Goal: Information Seeking & Learning: Learn about a topic

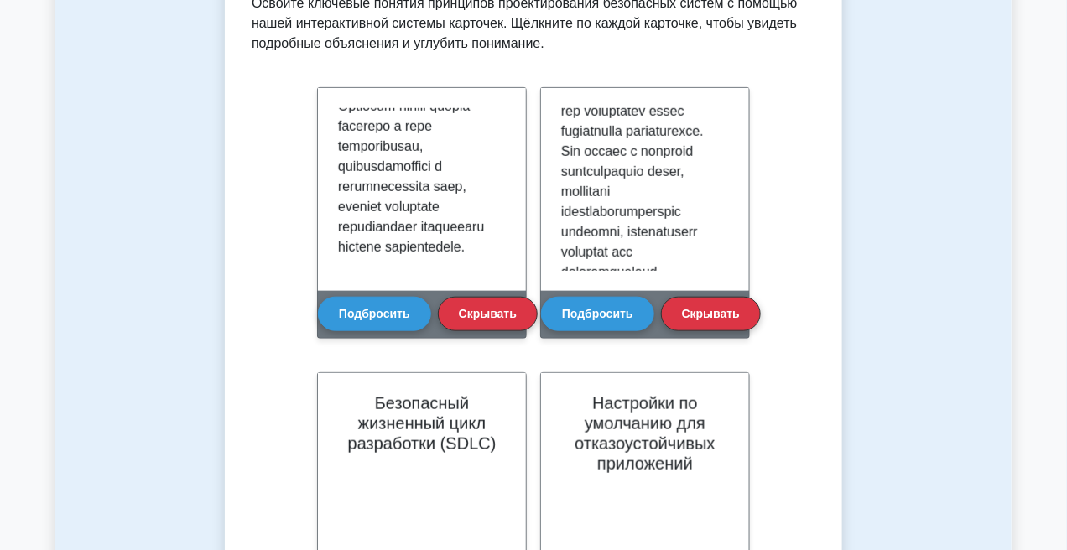
scroll to position [419, 0]
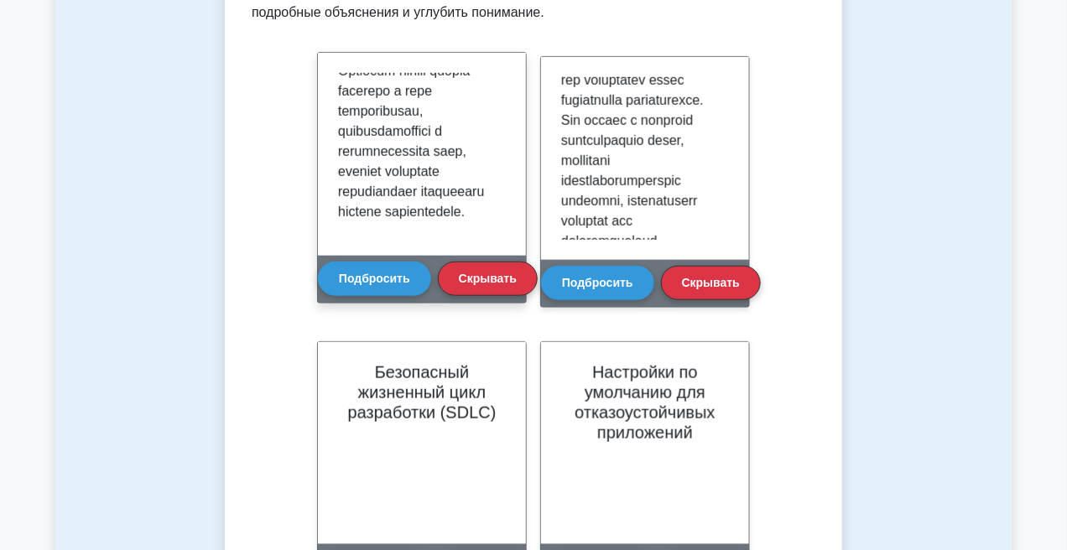
click at [400, 300] on div "Подбросить Скрывать" at bounding box center [428, 278] width 220 height 47
click at [399, 289] on button "Подбросить" at bounding box center [374, 278] width 113 height 34
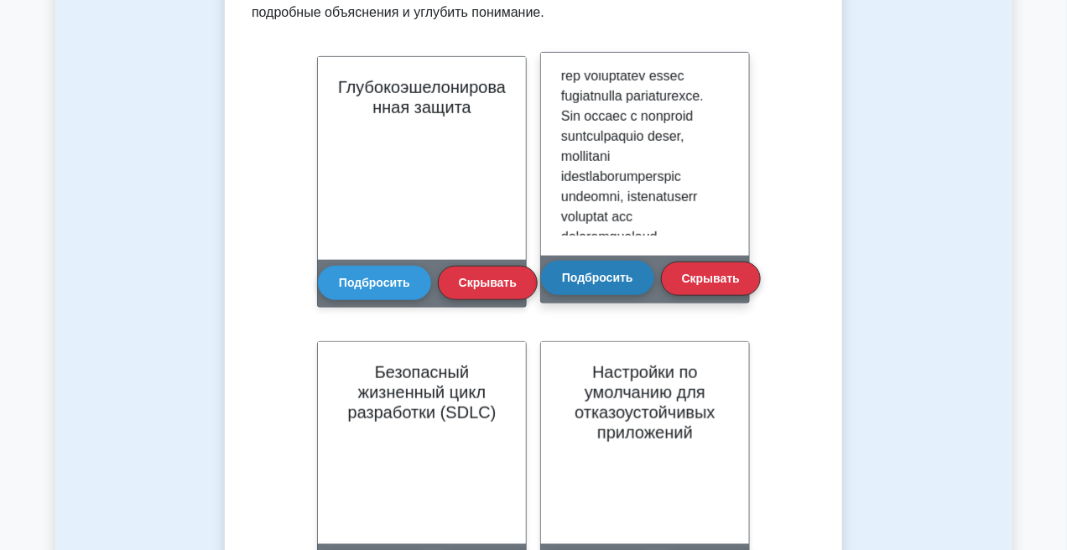
click at [576, 282] on font "Подбросить" at bounding box center [597, 278] width 71 height 13
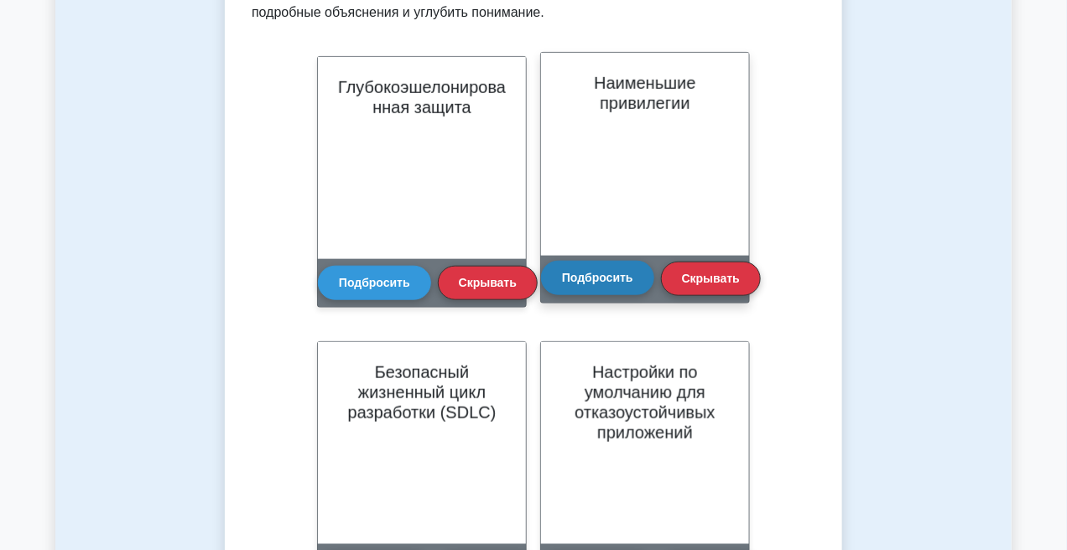
click at [630, 284] on font "Подбросить" at bounding box center [597, 278] width 71 height 13
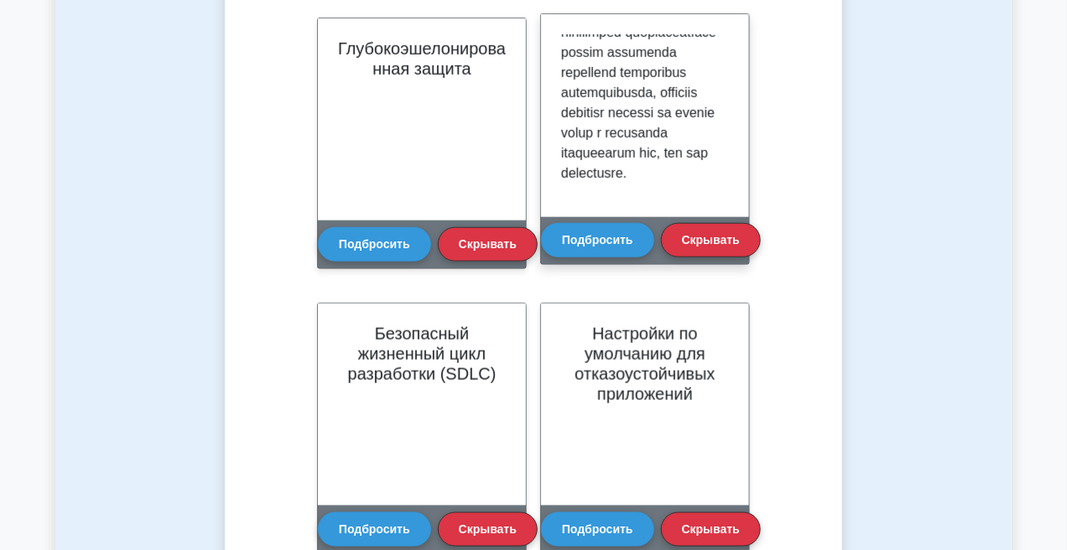
scroll to position [461, 0]
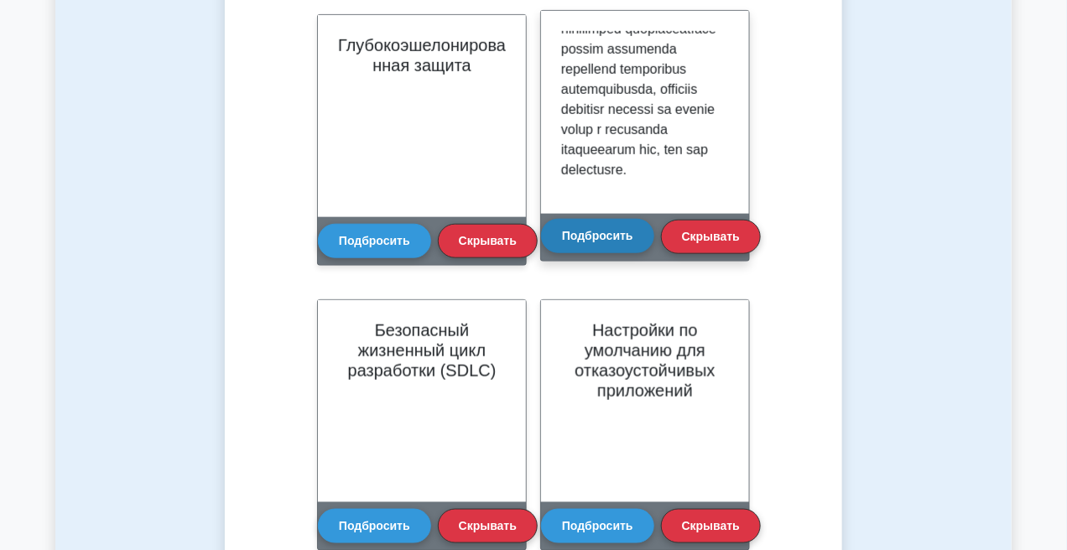
click at [610, 235] on font "Подбросить" at bounding box center [597, 236] width 71 height 13
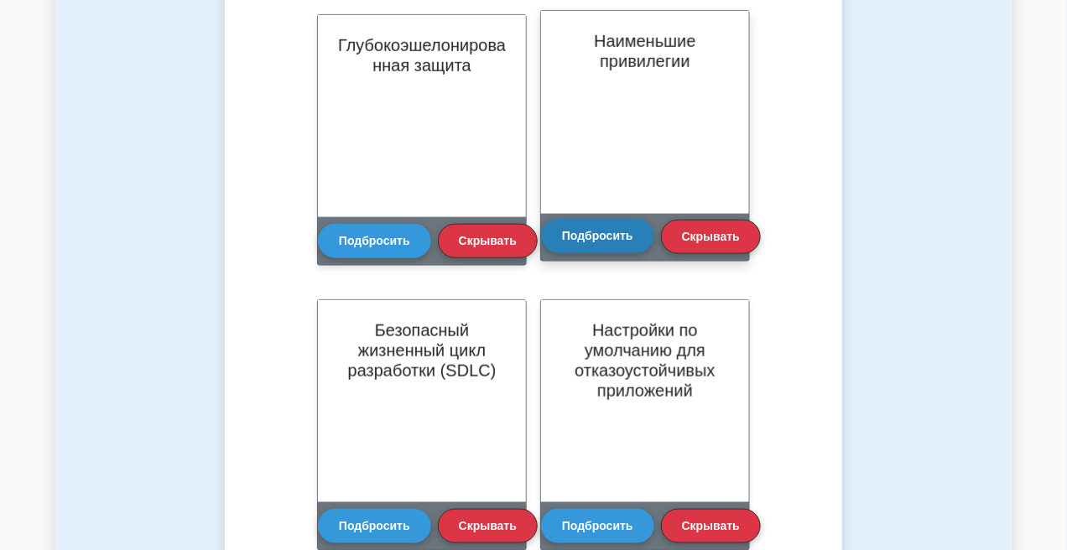
click at [612, 247] on button "Подбросить" at bounding box center [597, 236] width 113 height 34
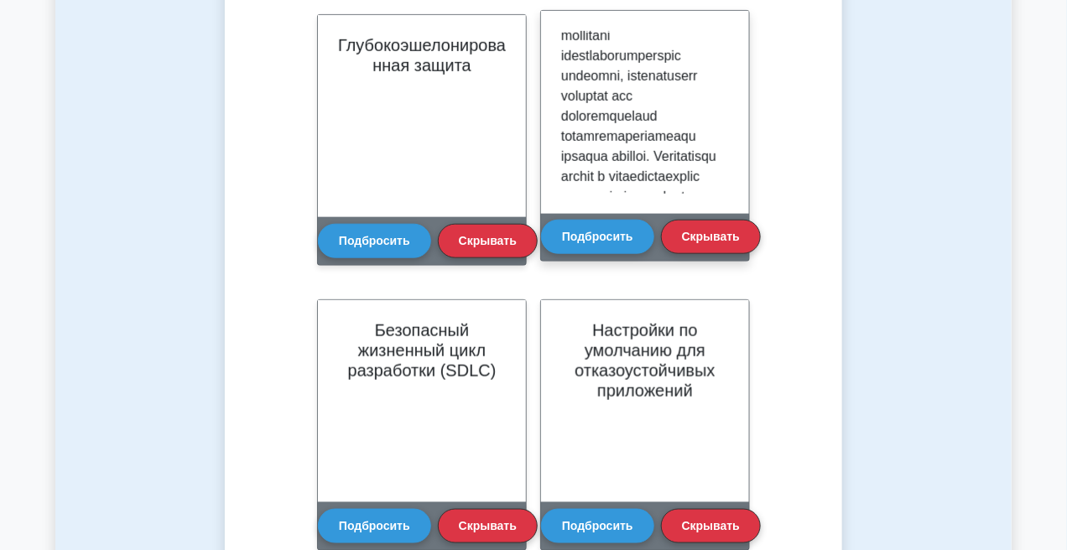
scroll to position [252, 0]
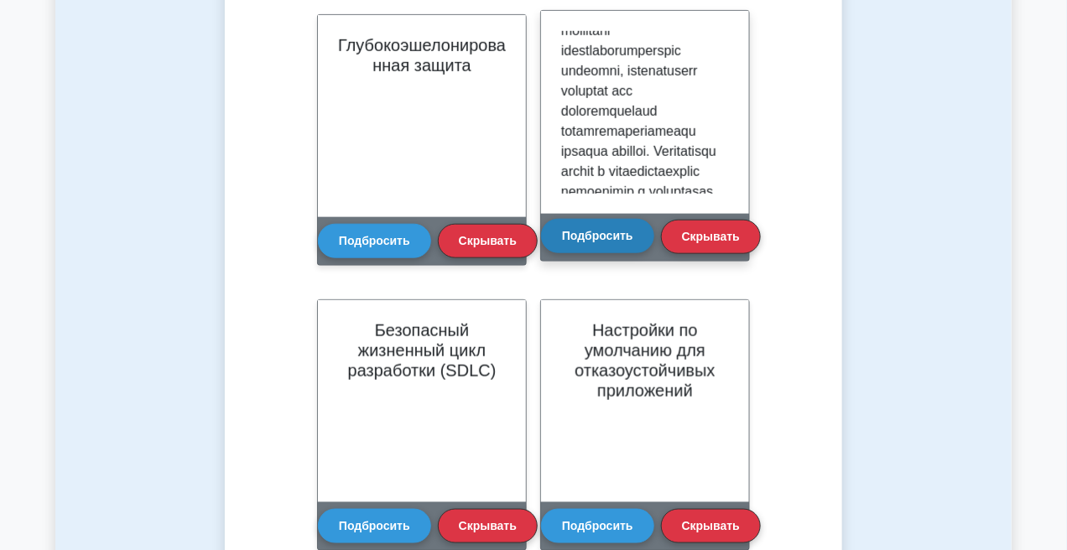
click at [588, 238] on font "Подбросить" at bounding box center [597, 236] width 71 height 13
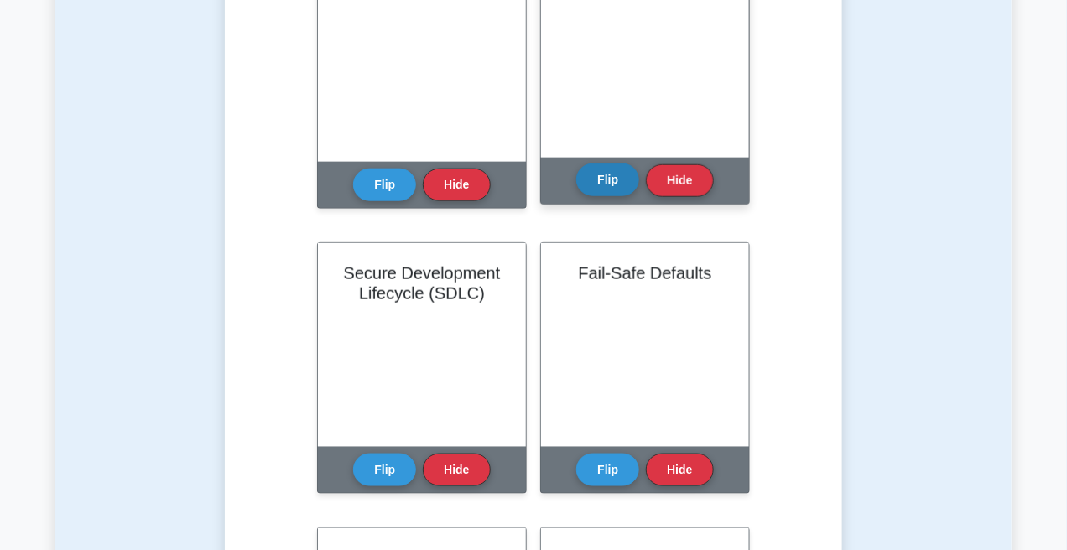
scroll to position [503, 0]
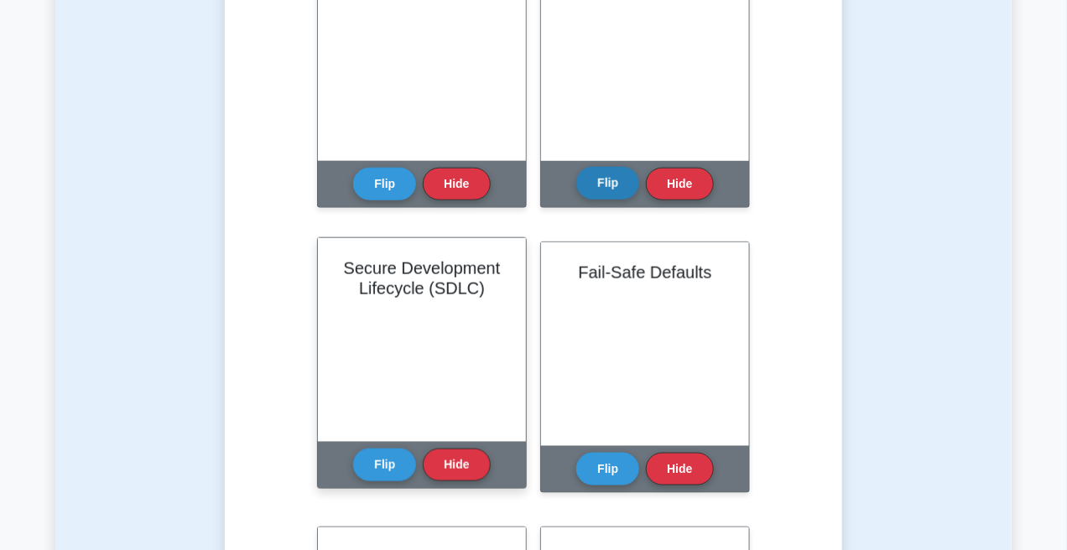
click at [382, 326] on div "Secure Development Lifecycle (SDLC)" at bounding box center [422, 340] width 208 height 204
click at [375, 460] on button "Flip" at bounding box center [384, 464] width 63 height 33
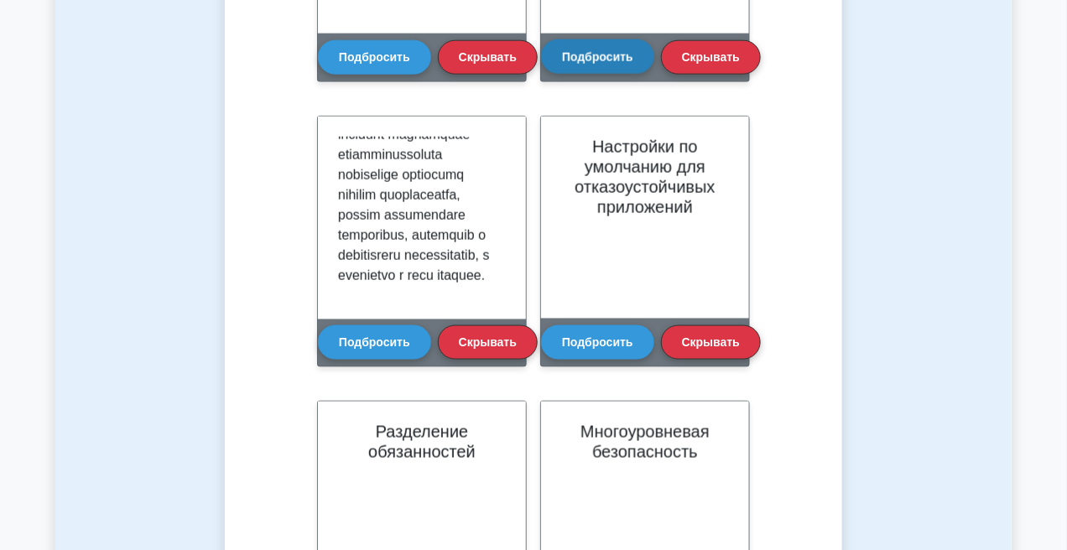
scroll to position [629, 0]
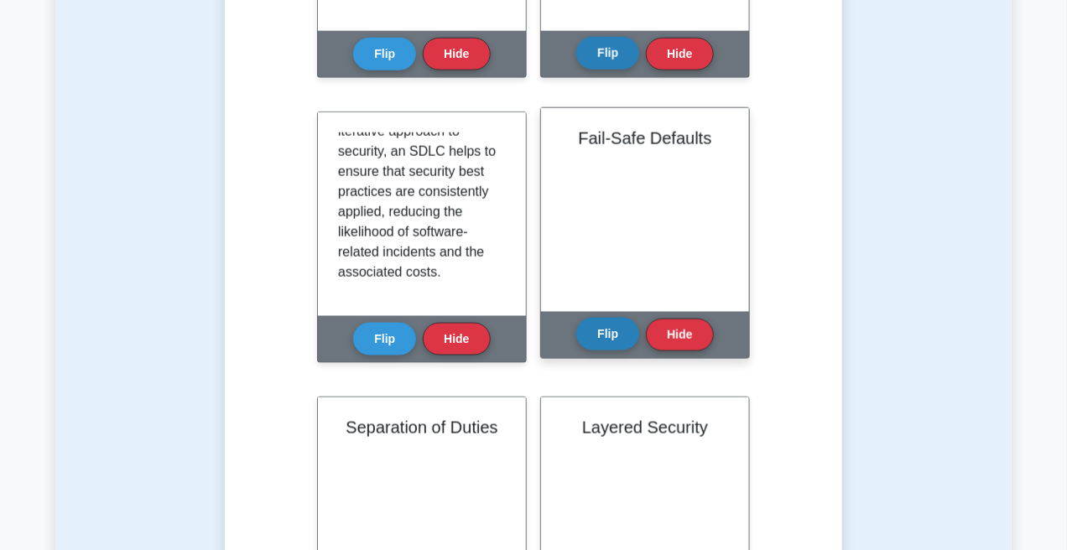
click at [598, 341] on button "Flip" at bounding box center [607, 334] width 63 height 33
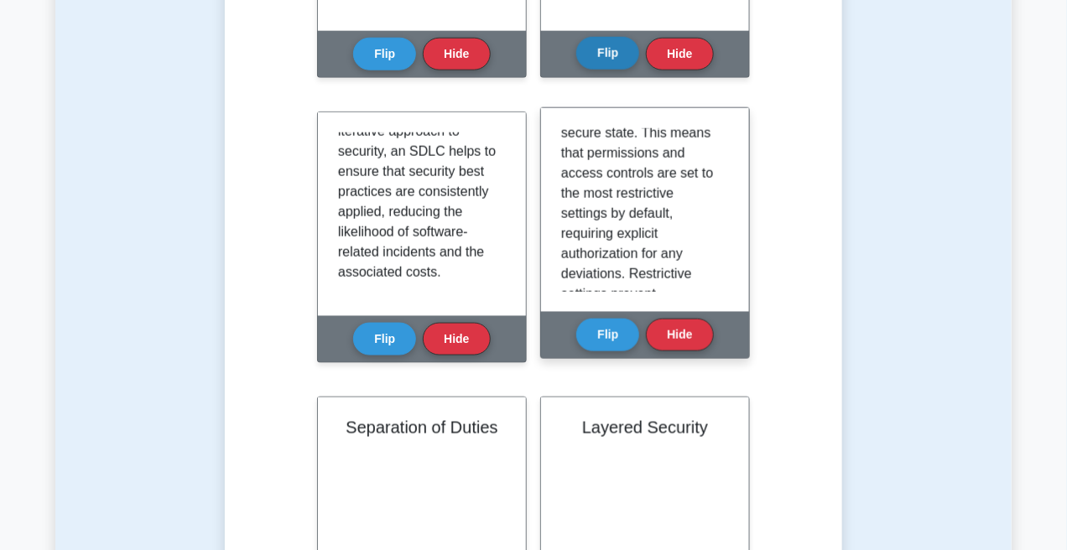
scroll to position [84, 0]
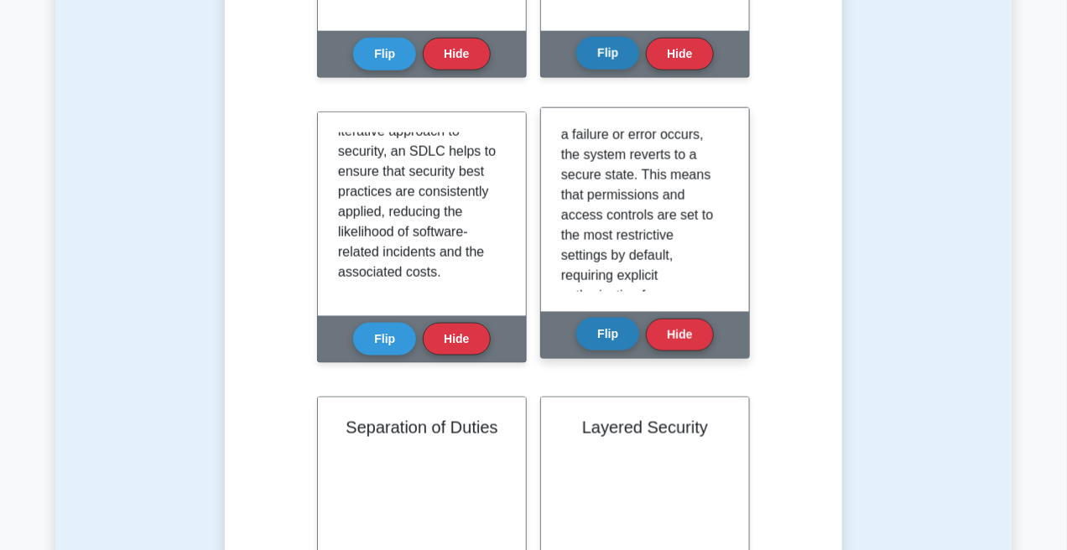
click at [617, 330] on button "Flip" at bounding box center [607, 334] width 63 height 33
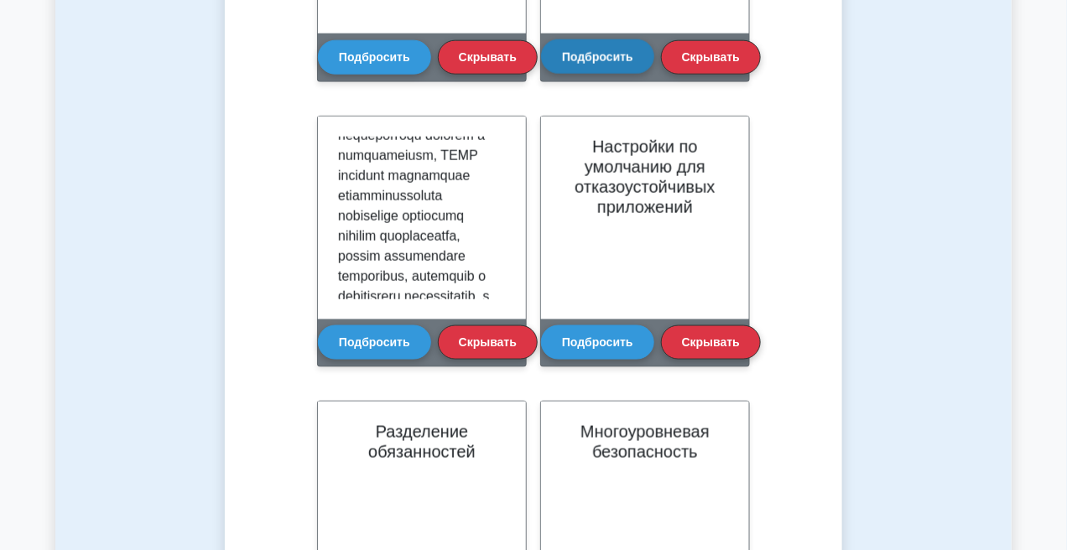
scroll to position [676, 0]
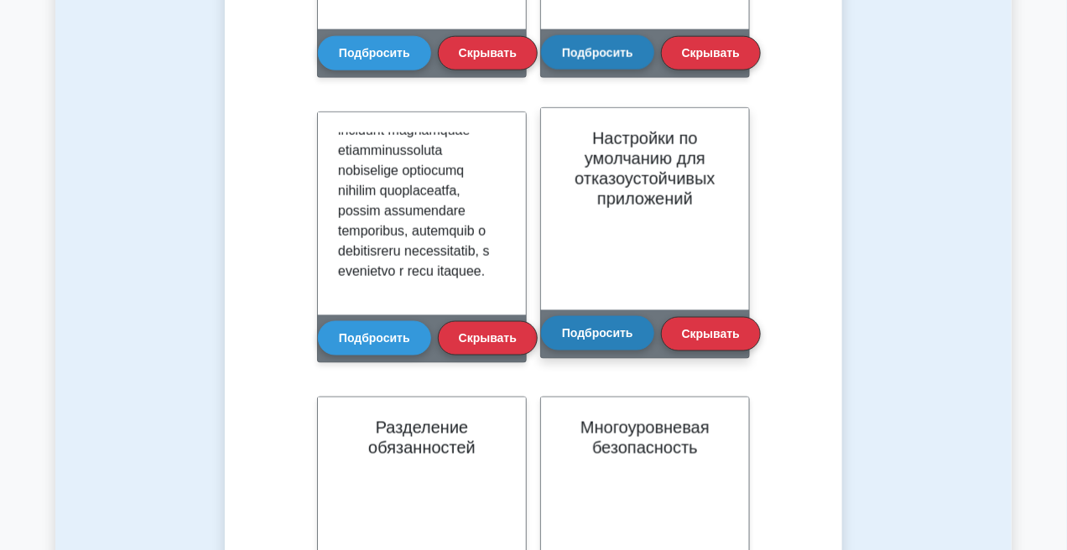
click at [581, 326] on font "Подбросить" at bounding box center [597, 332] width 71 height 13
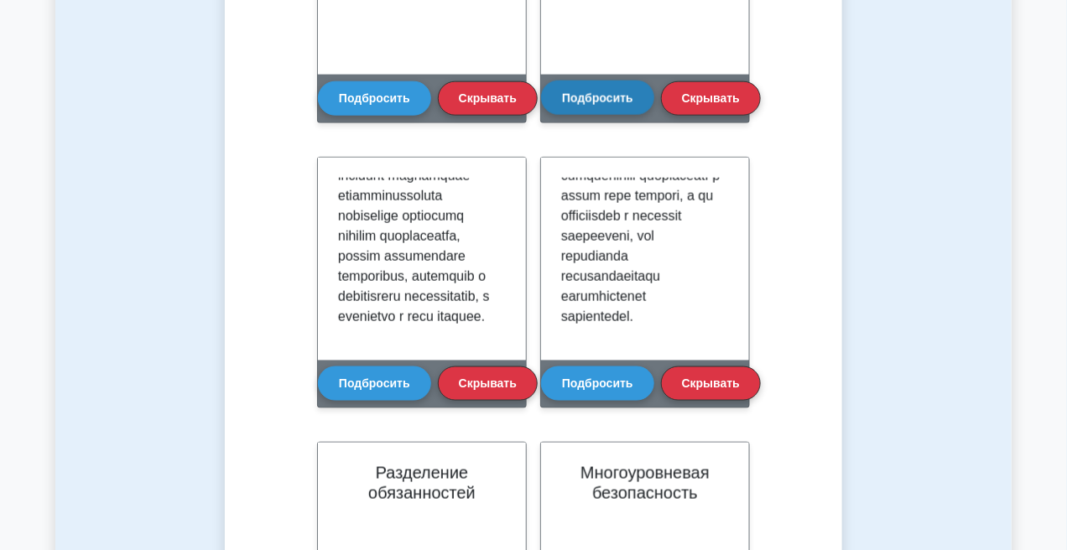
scroll to position [607, 0]
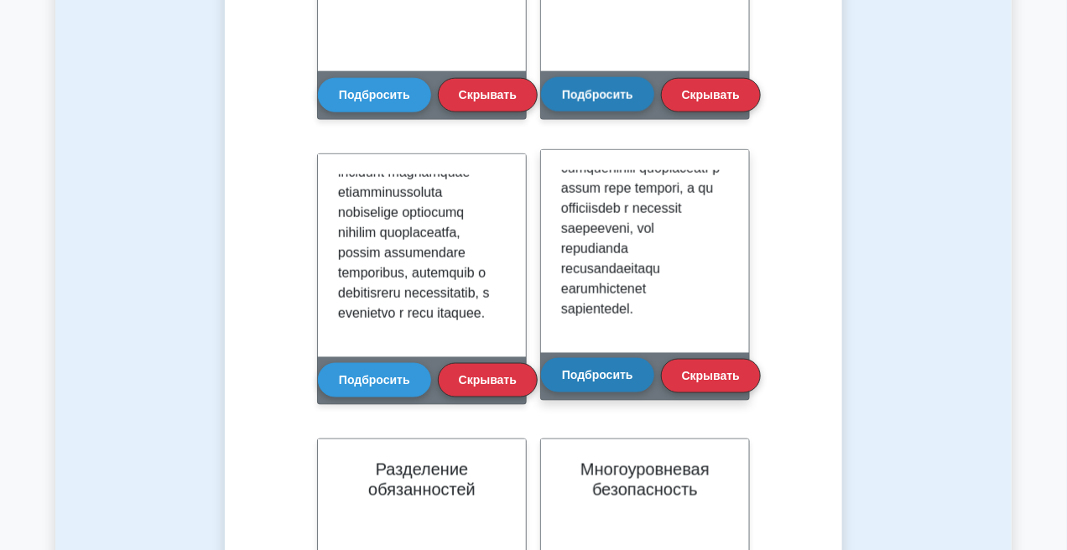
click at [589, 362] on button "Подбросить" at bounding box center [597, 375] width 113 height 34
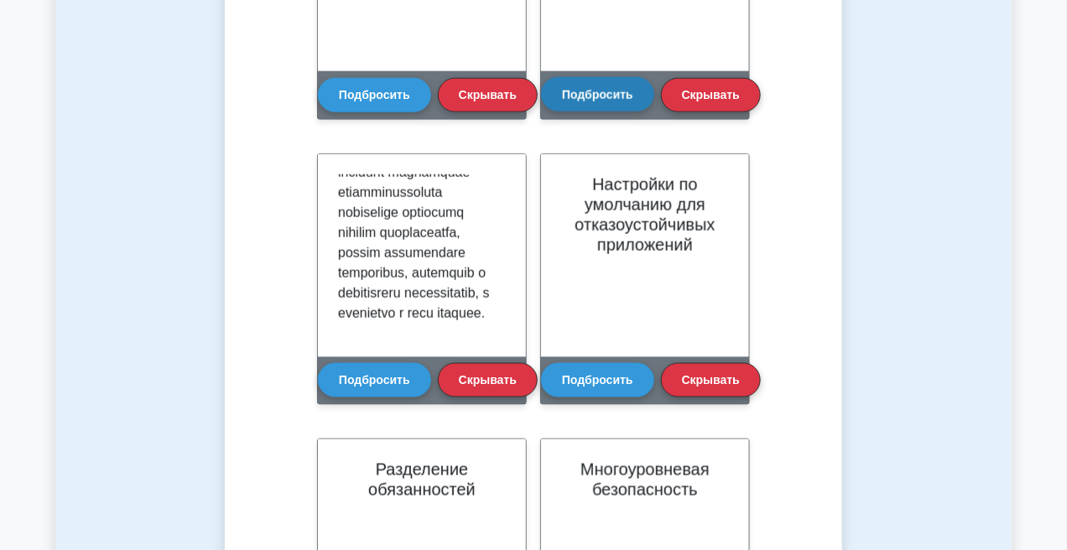
scroll to position [587, 0]
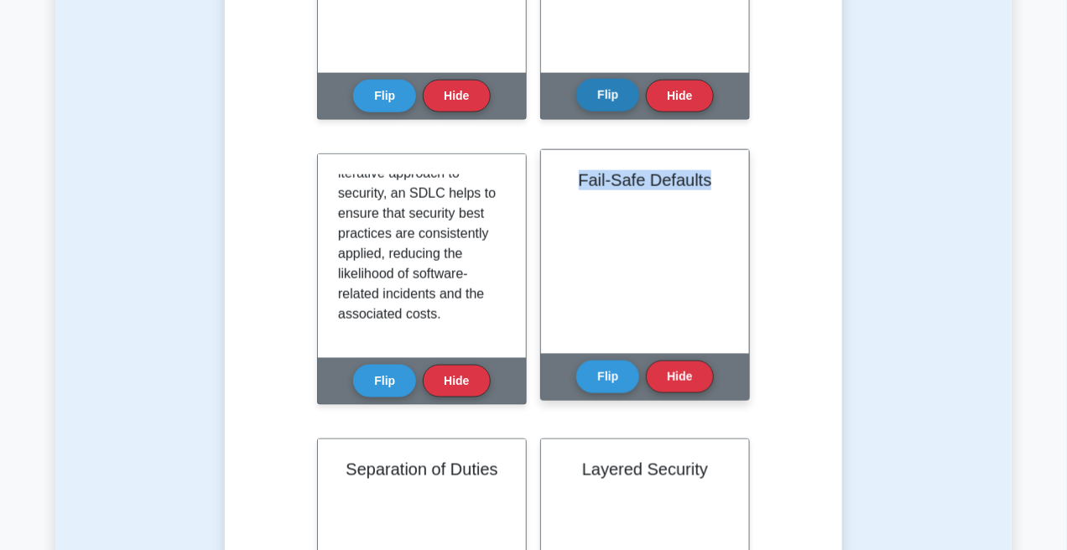
drag, startPoint x: 576, startPoint y: 175, endPoint x: 711, endPoint y: 165, distance: 134.6
click at [711, 165] on div "Fail-Safe Defaults" at bounding box center [645, 252] width 208 height 204
copy h2 "Fail-Safe Defaults"
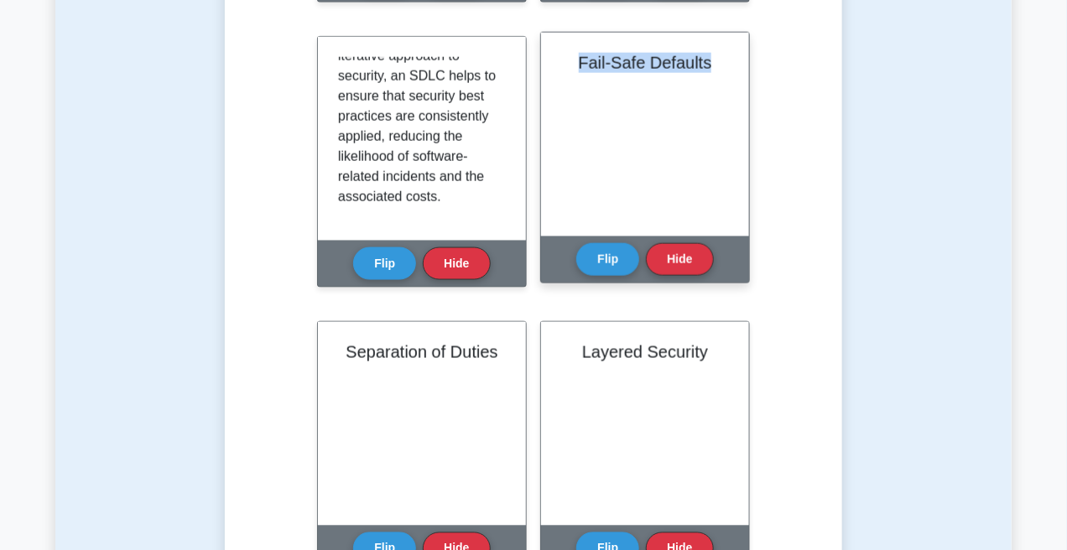
scroll to position [671, 0]
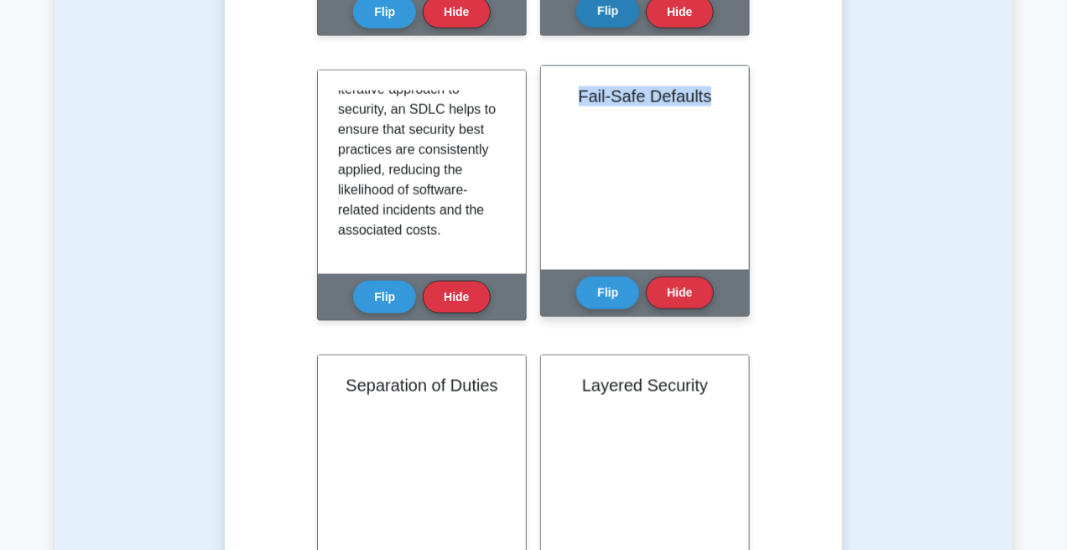
click at [586, 159] on div "Fail-Safe Defaults" at bounding box center [645, 168] width 208 height 204
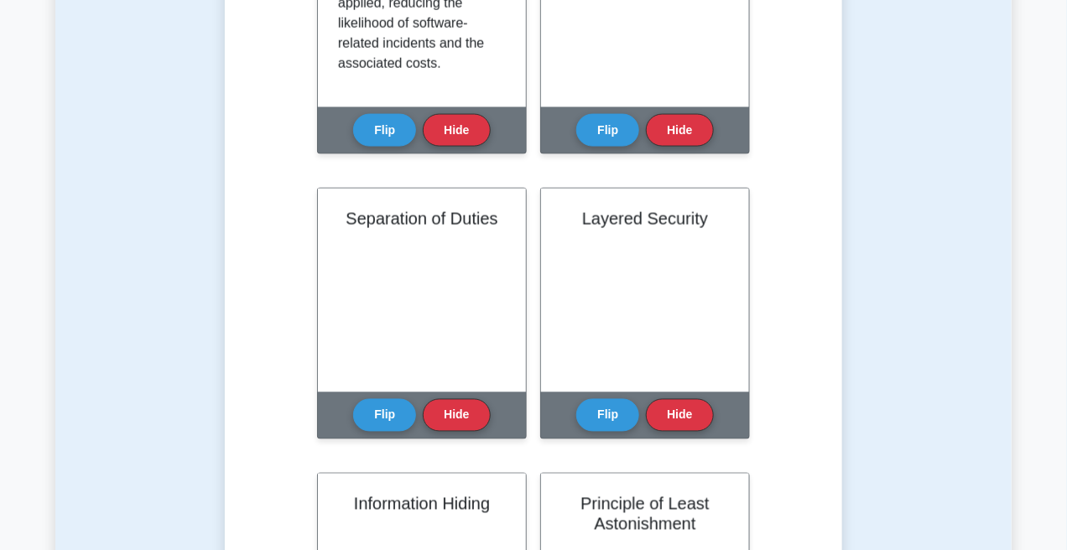
scroll to position [839, 0]
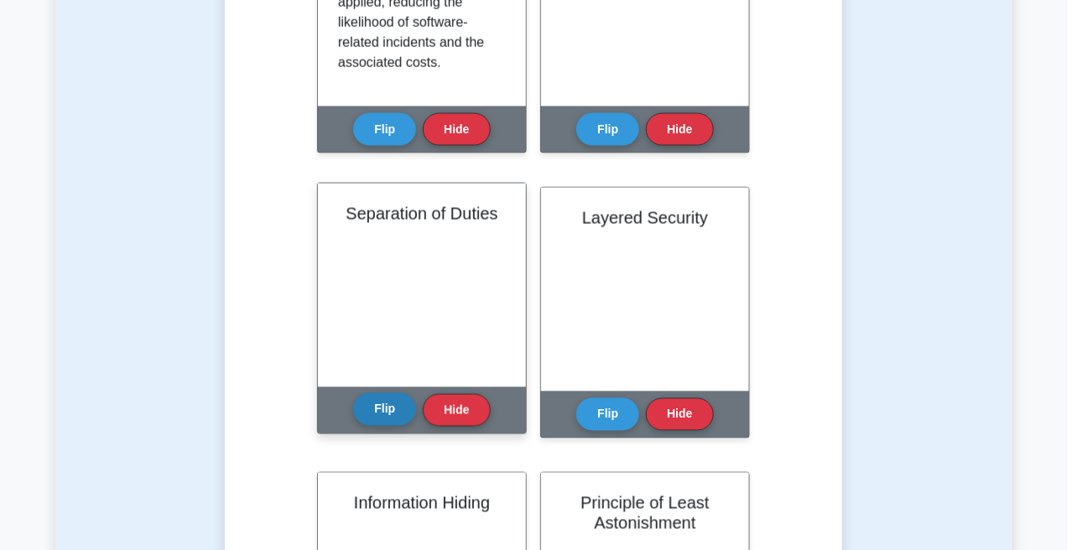
click at [368, 412] on button "Flip" at bounding box center [384, 409] width 63 height 33
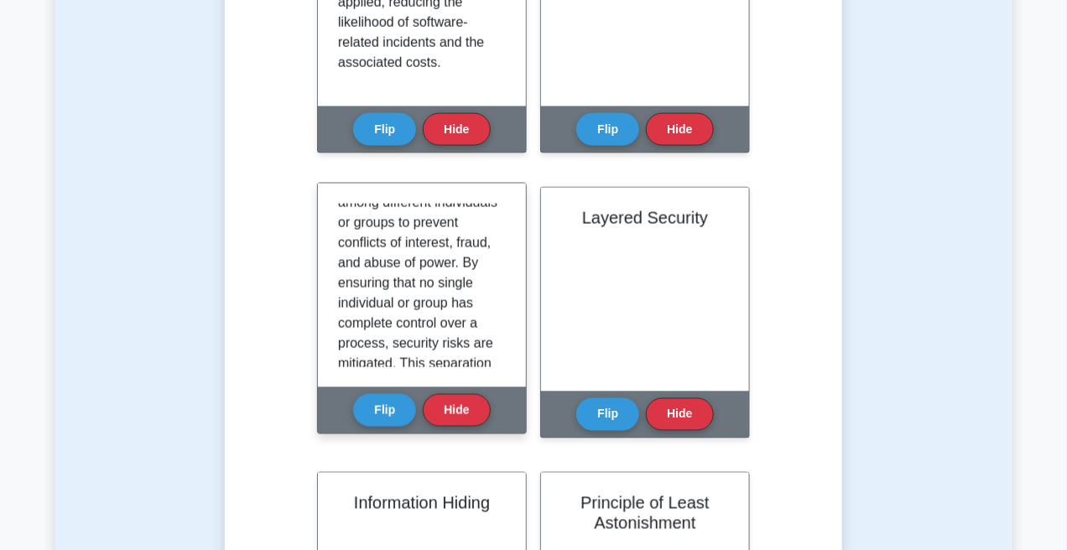
scroll to position [126, 0]
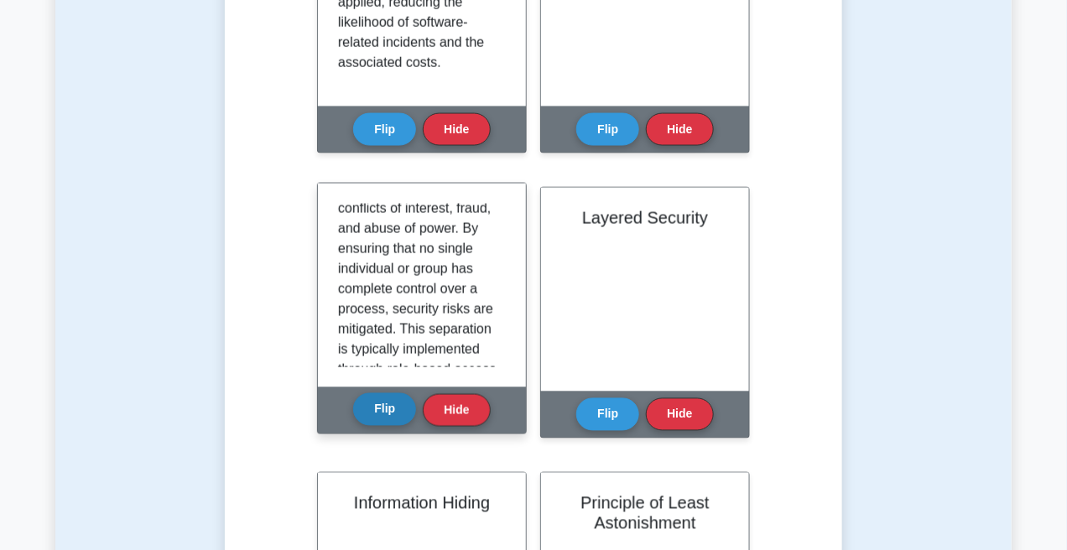
click at [378, 413] on button "Flip" at bounding box center [384, 409] width 63 height 33
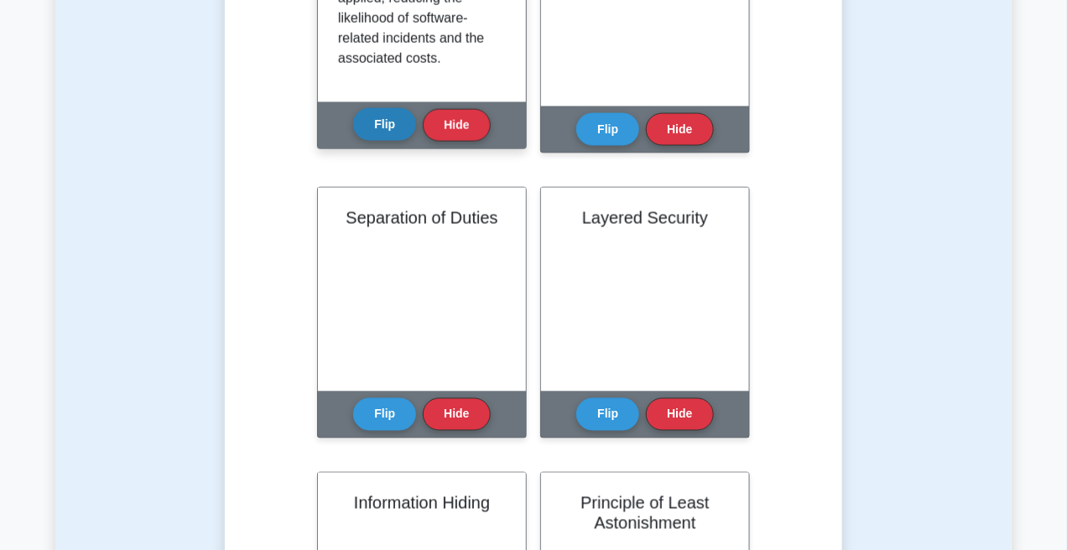
click at [394, 122] on button "Flip" at bounding box center [384, 124] width 63 height 33
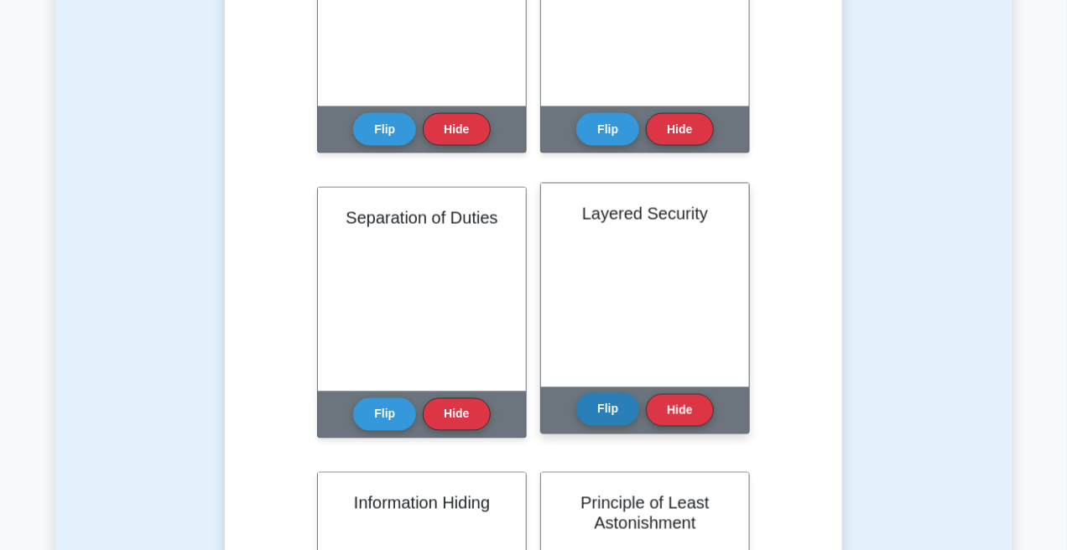
click at [610, 404] on button "Flip" at bounding box center [607, 409] width 63 height 33
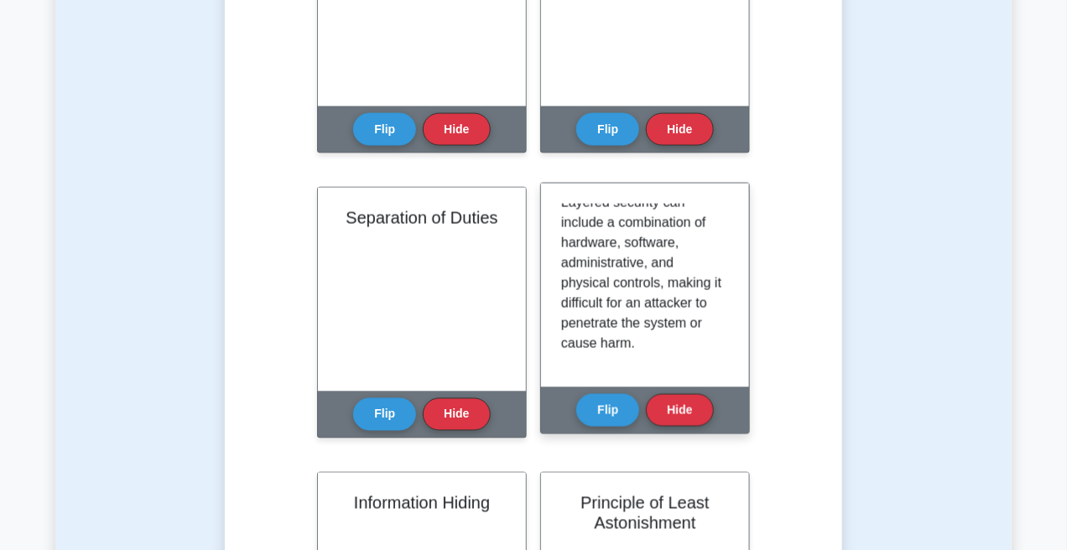
scroll to position [434, 0]
click at [604, 417] on button "Flip" at bounding box center [607, 409] width 63 height 33
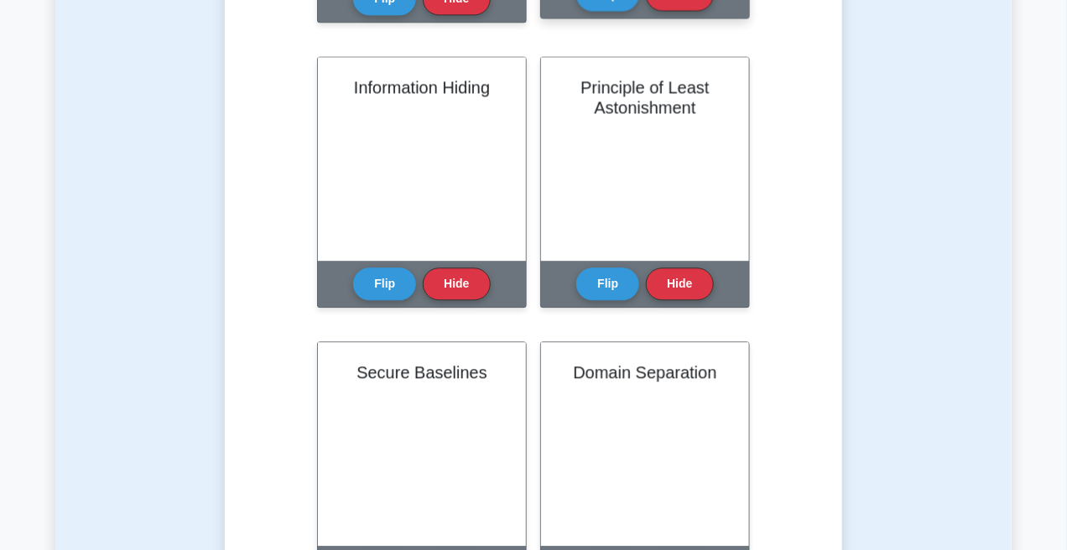
scroll to position [1258, 0]
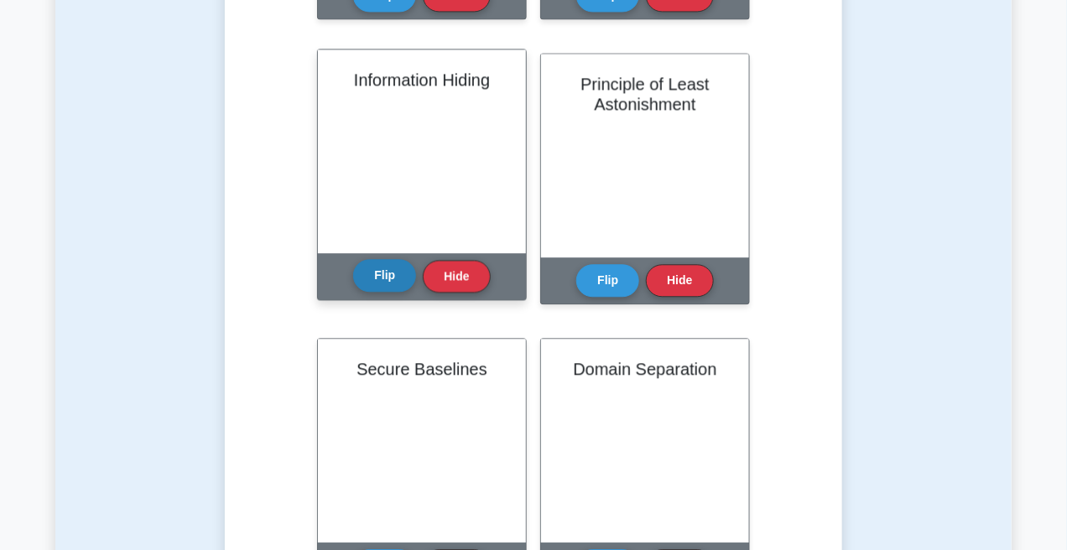
click at [382, 265] on button "Flip" at bounding box center [384, 275] width 63 height 33
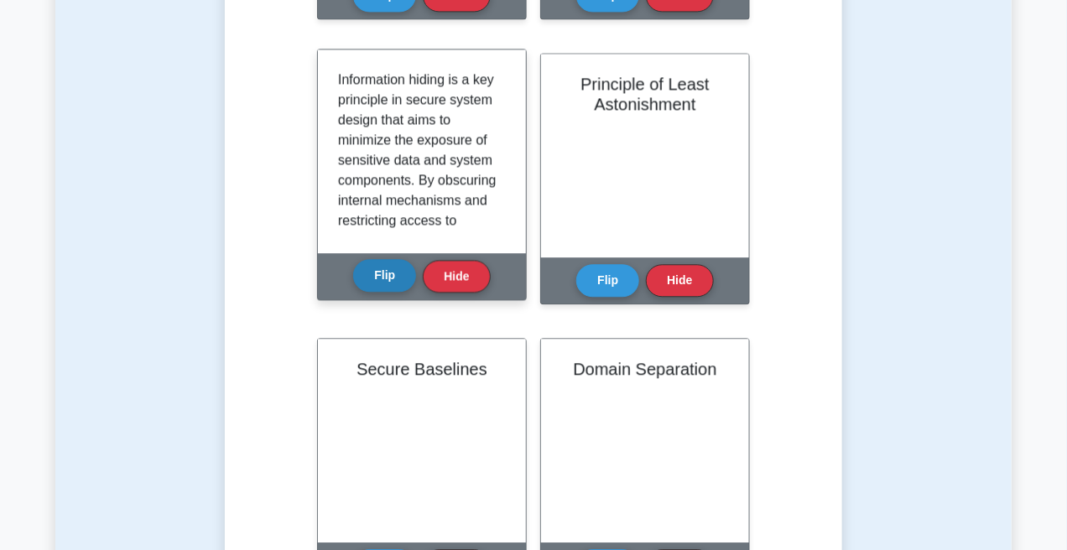
click at [382, 265] on button "Flip" at bounding box center [384, 275] width 63 height 33
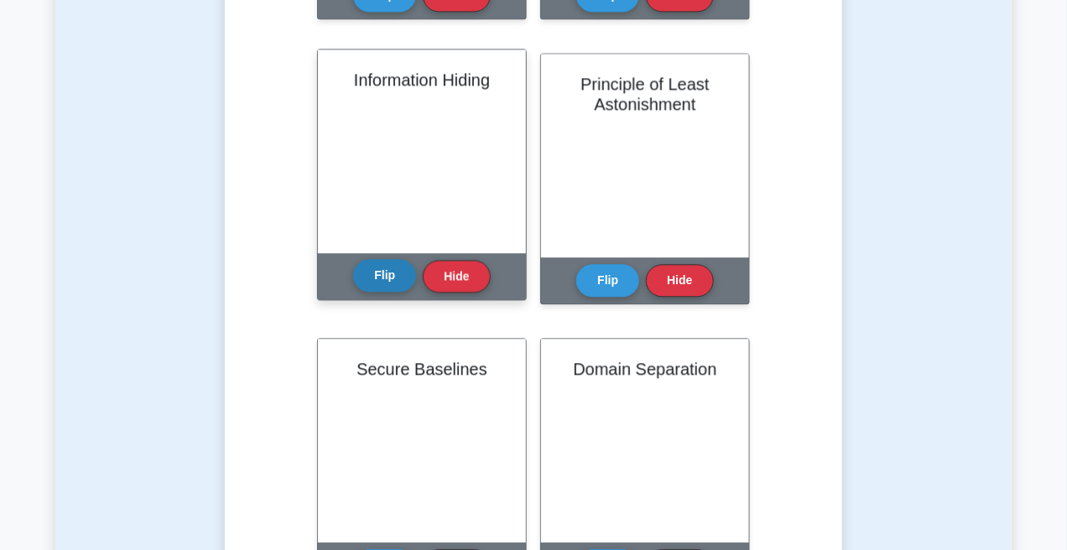
click at [382, 265] on button "Flip" at bounding box center [384, 275] width 63 height 33
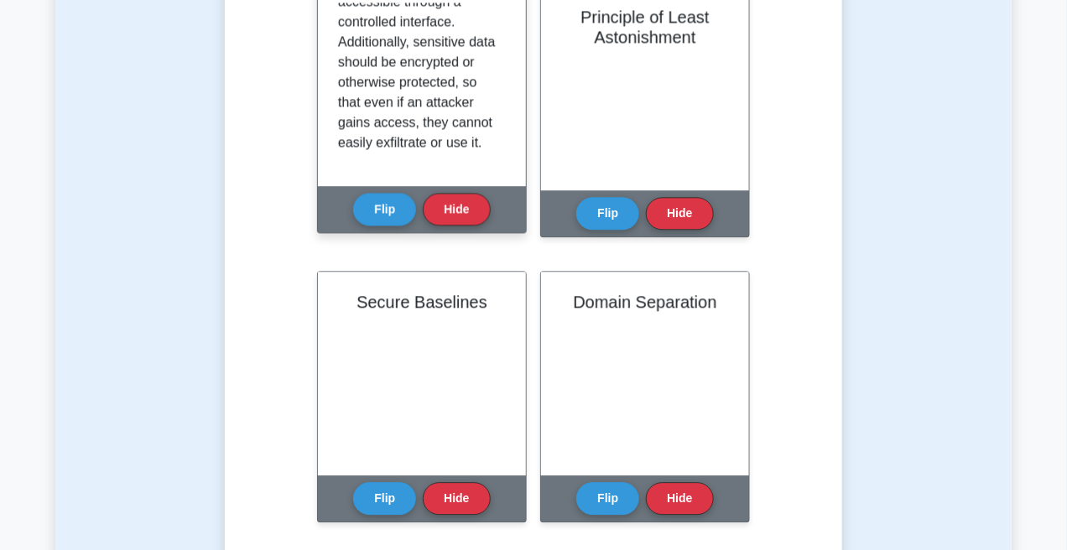
scroll to position [1342, 0]
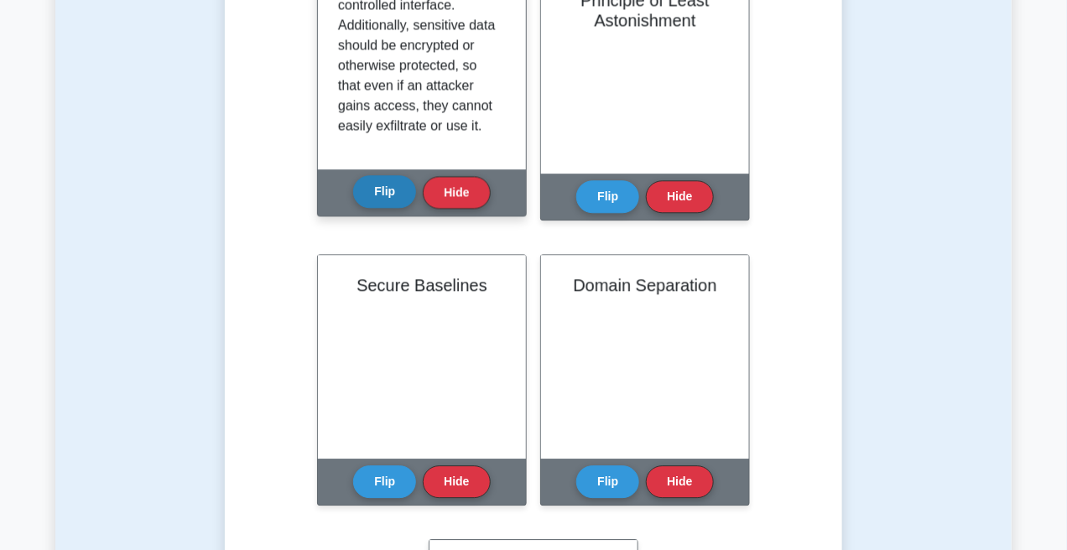
click at [393, 190] on button "Flip" at bounding box center [384, 191] width 63 height 33
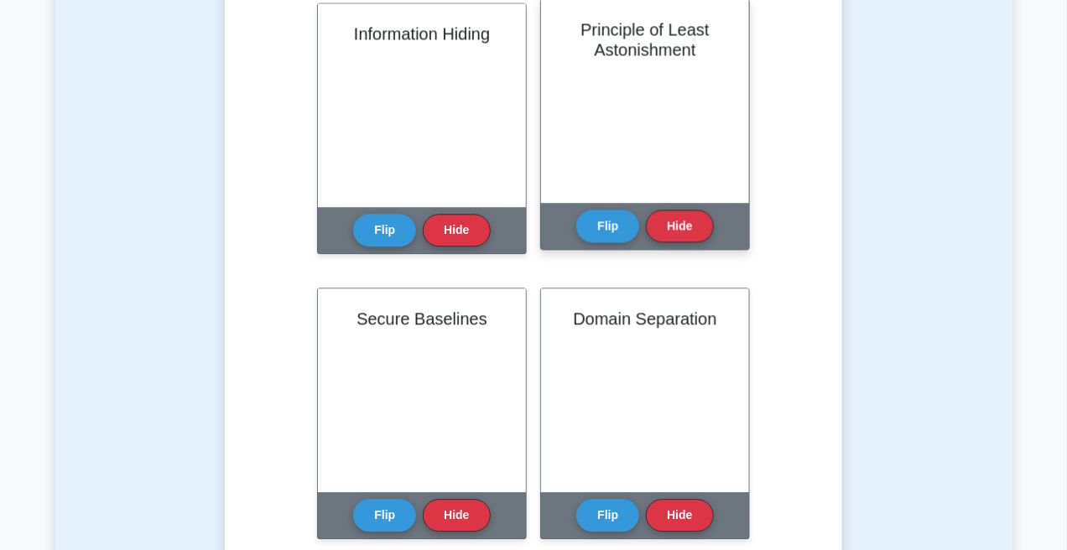
scroll to position [1216, 0]
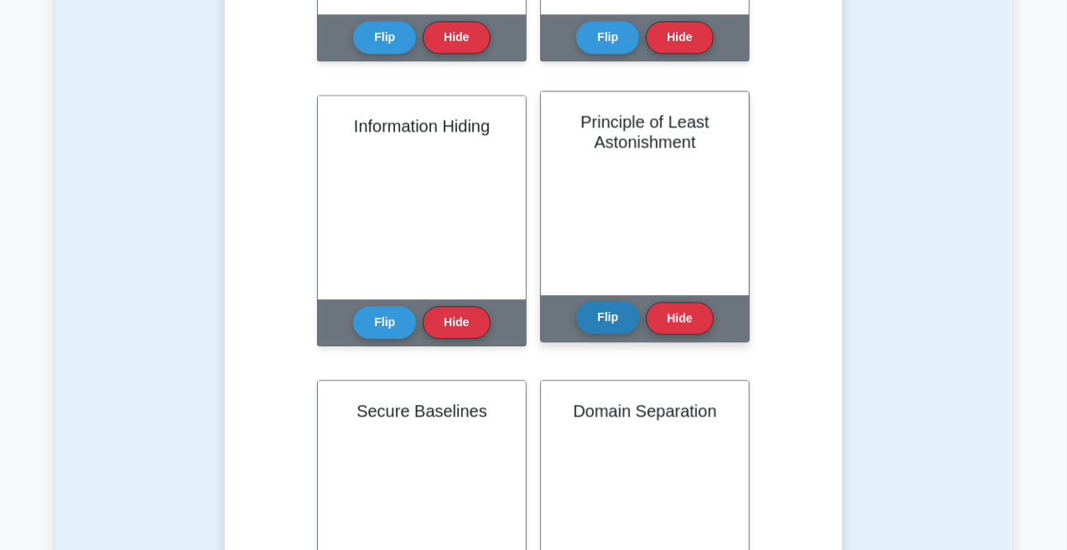
click at [593, 315] on button "Flip" at bounding box center [607, 317] width 63 height 33
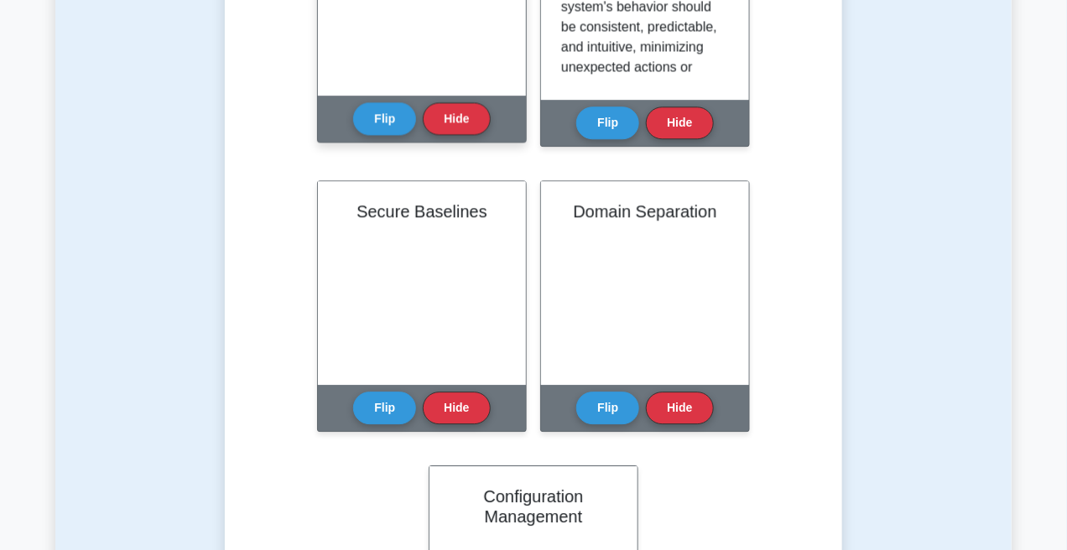
scroll to position [1468, 0]
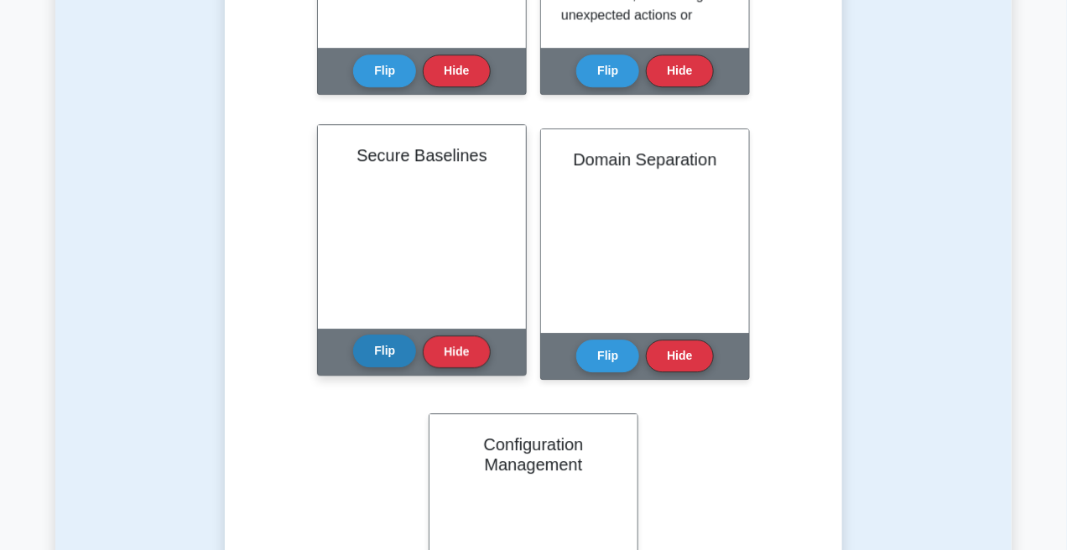
click at [404, 357] on button "Flip" at bounding box center [384, 351] width 63 height 33
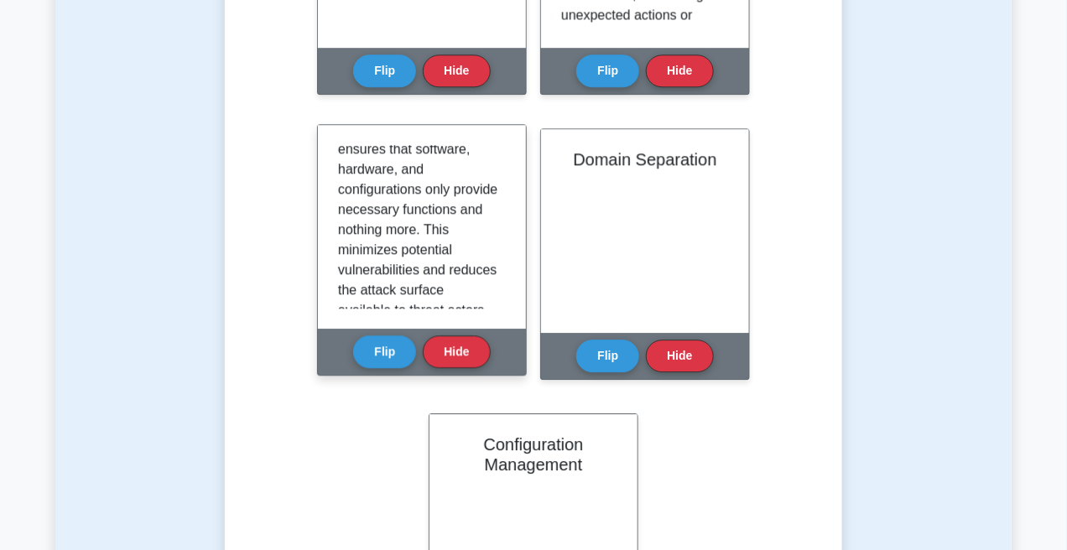
scroll to position [796, 0]
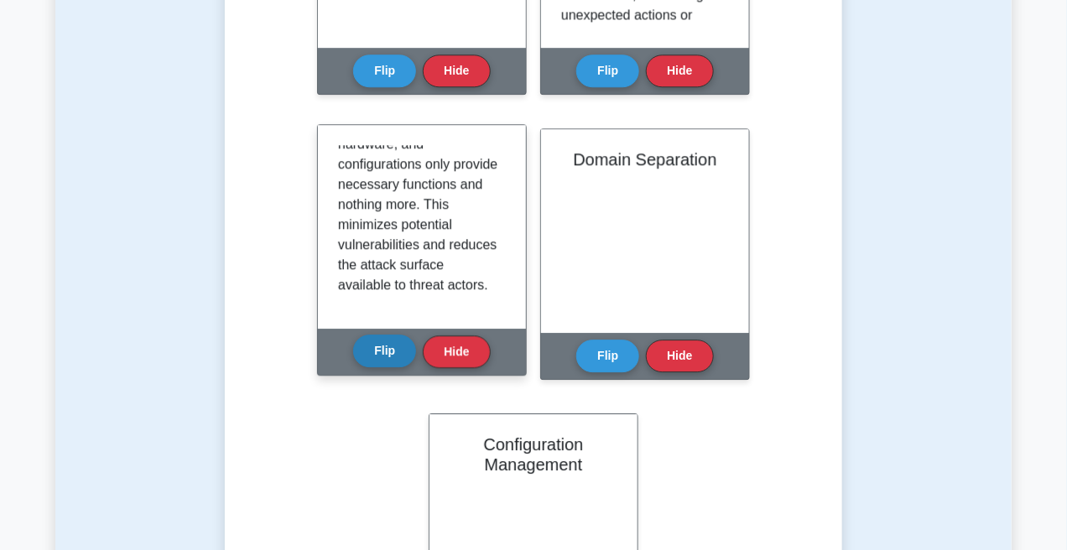
click at [385, 360] on button "Flip" at bounding box center [384, 351] width 63 height 33
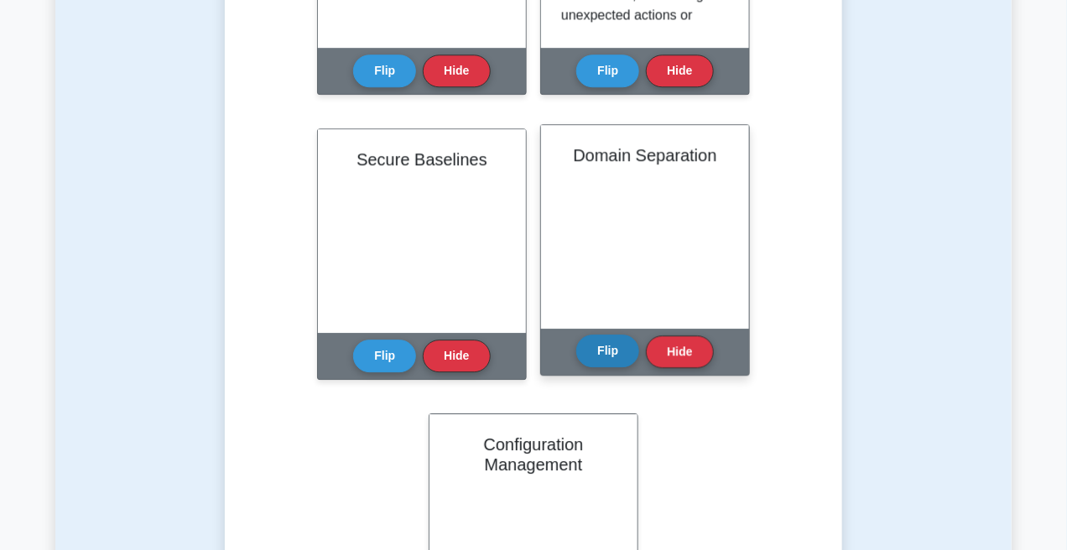
click at [601, 352] on button "Flip" at bounding box center [607, 351] width 63 height 33
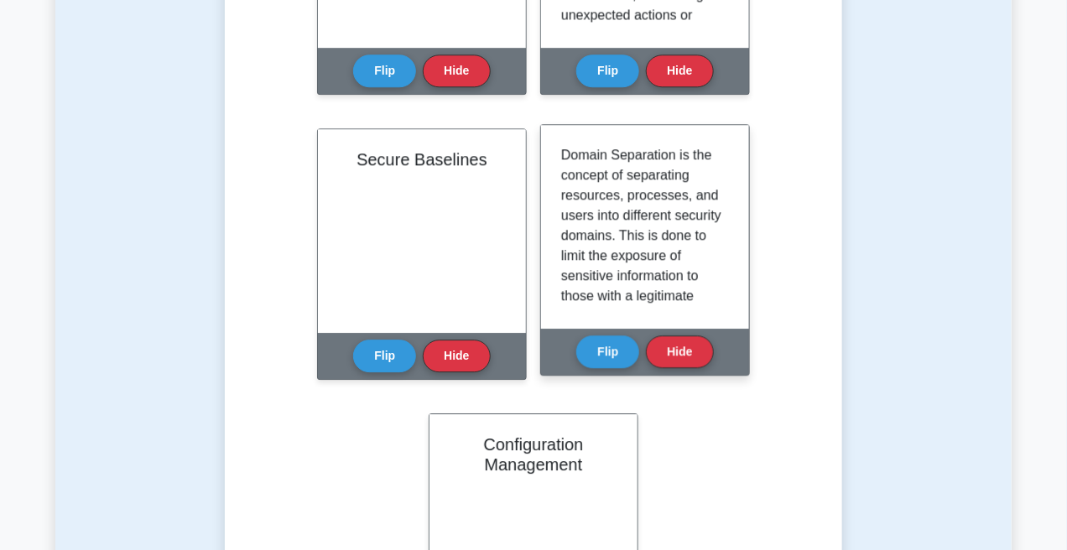
click at [604, 372] on div "Flip Hide" at bounding box center [644, 352] width 137 height 46
click at [604, 355] on button "Flip" at bounding box center [607, 351] width 63 height 33
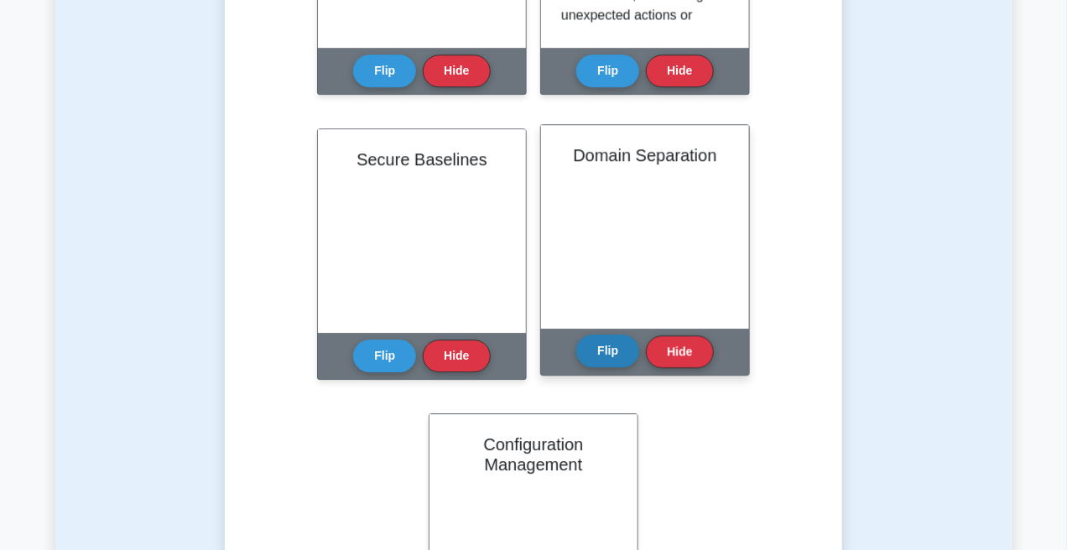
click at [606, 346] on button "Flip" at bounding box center [607, 351] width 63 height 33
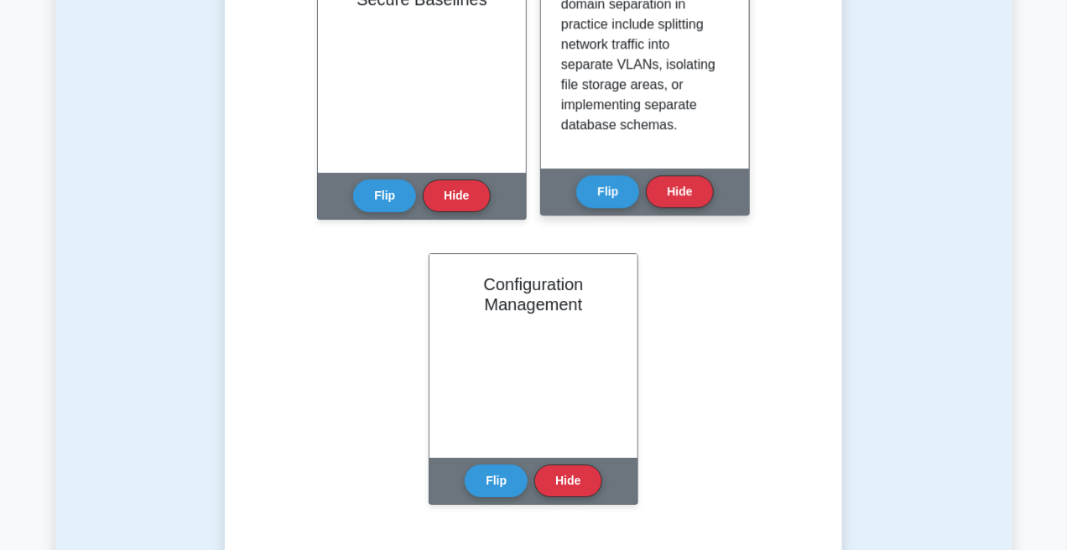
scroll to position [1636, 0]
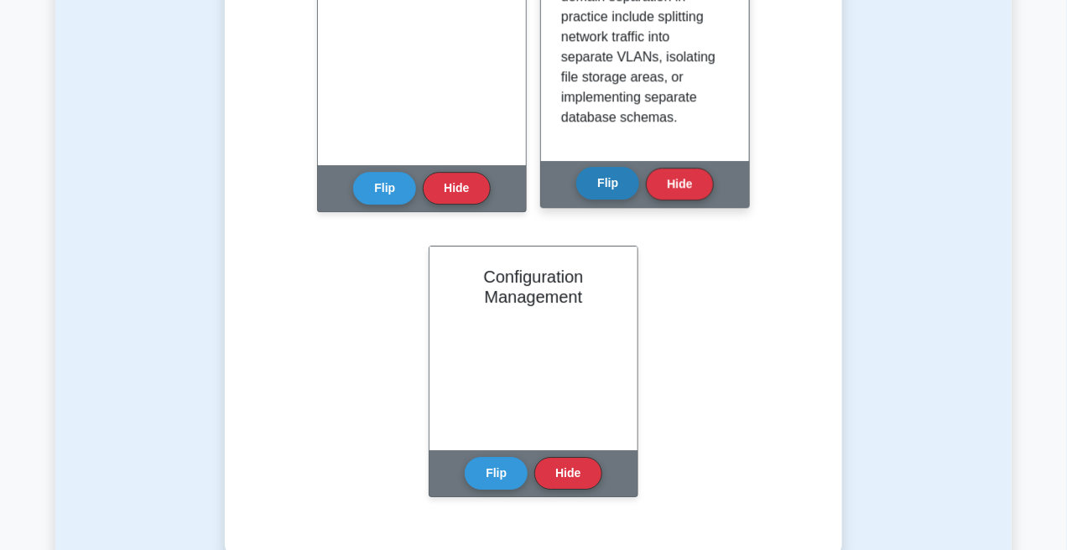
click at [623, 197] on button "Flip" at bounding box center [607, 183] width 63 height 33
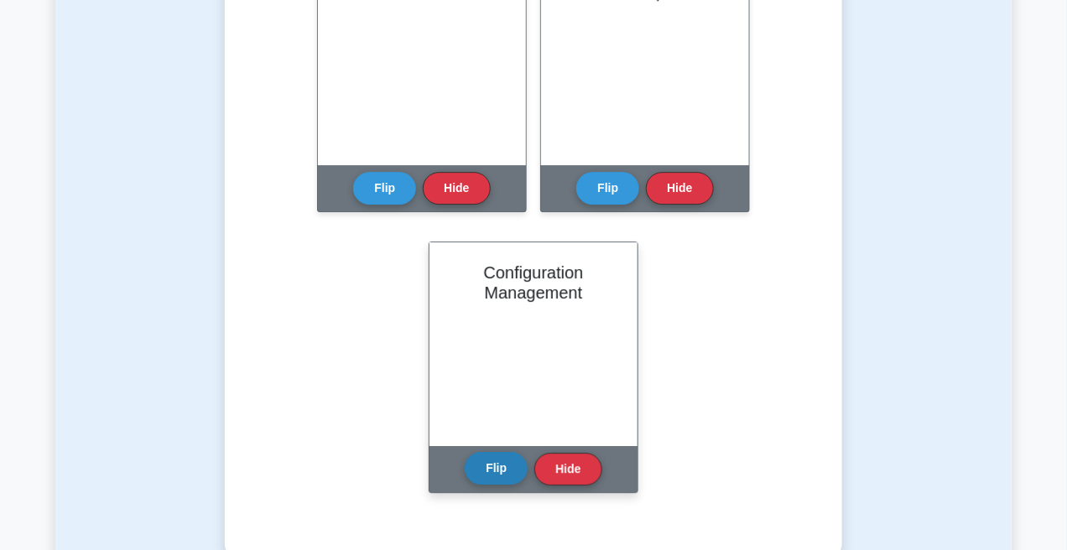
click at [487, 472] on button "Flip" at bounding box center [496, 468] width 63 height 33
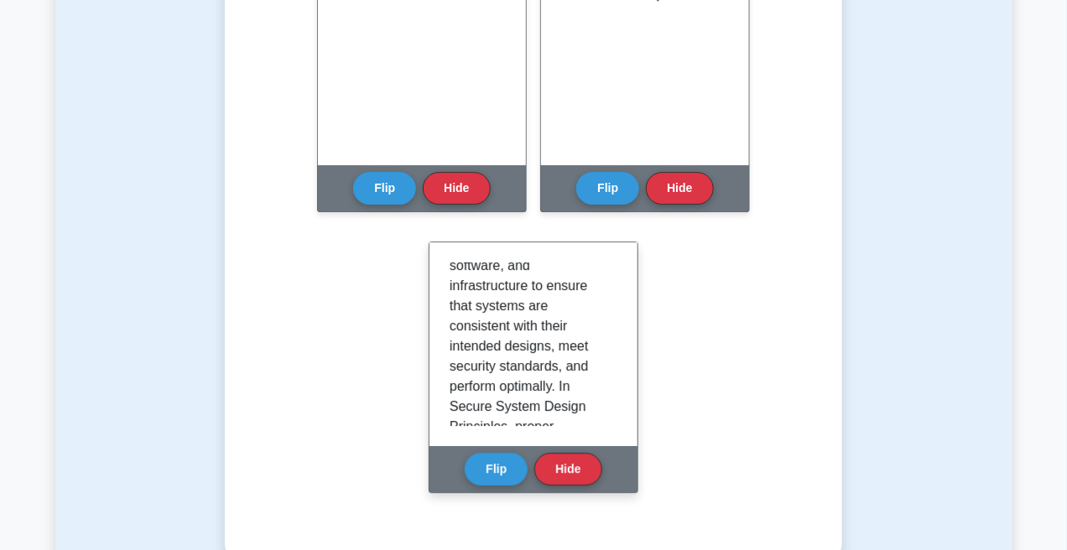
scroll to position [168, 0]
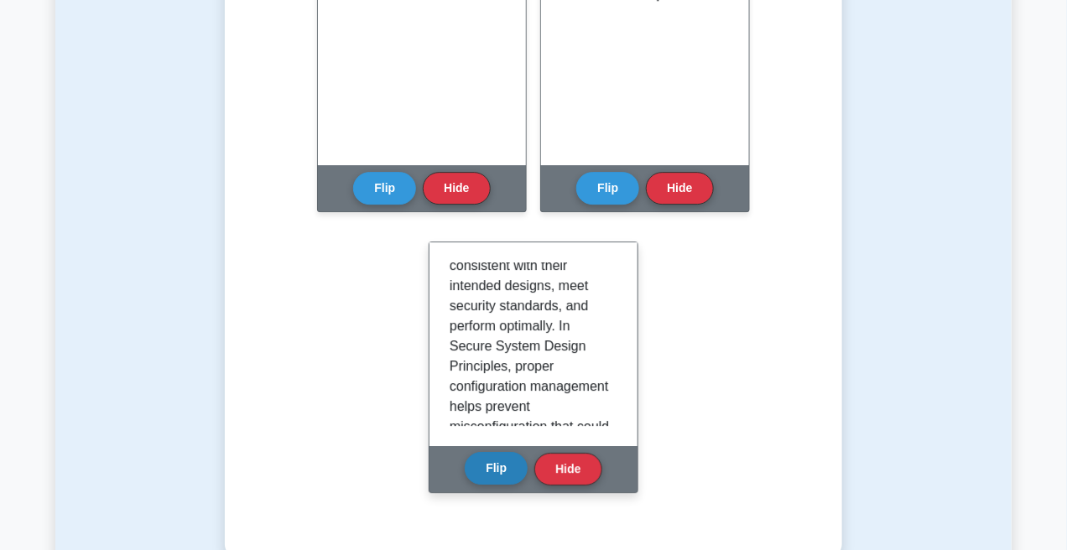
click at [498, 468] on button "Flip" at bounding box center [496, 468] width 63 height 33
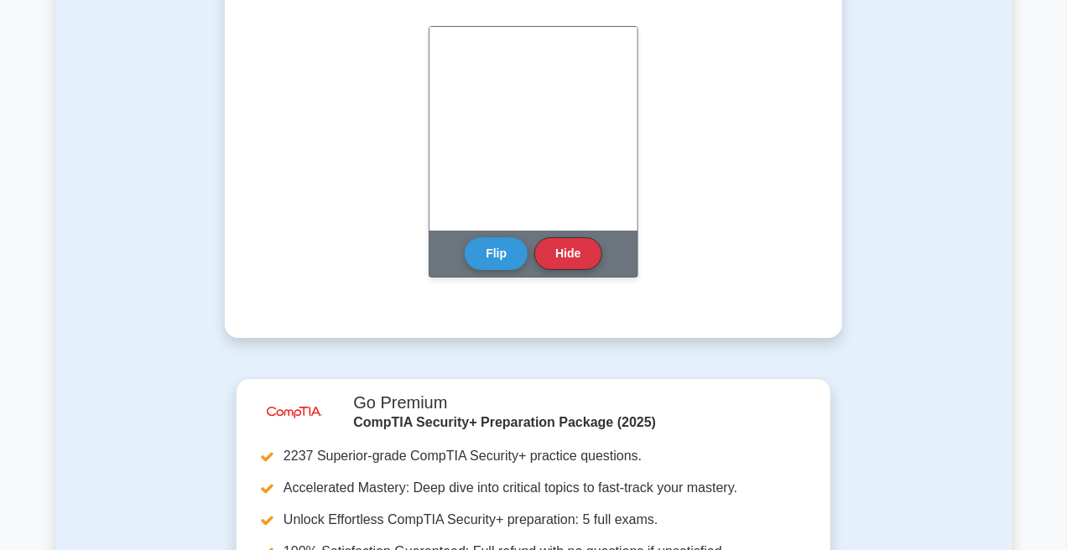
scroll to position [1804, 0]
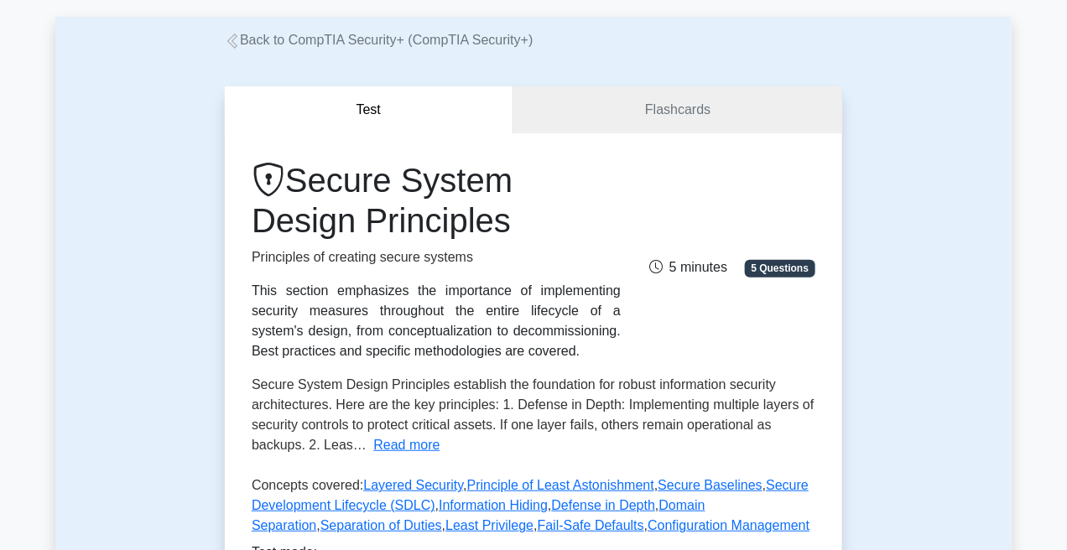
scroll to position [84, 0]
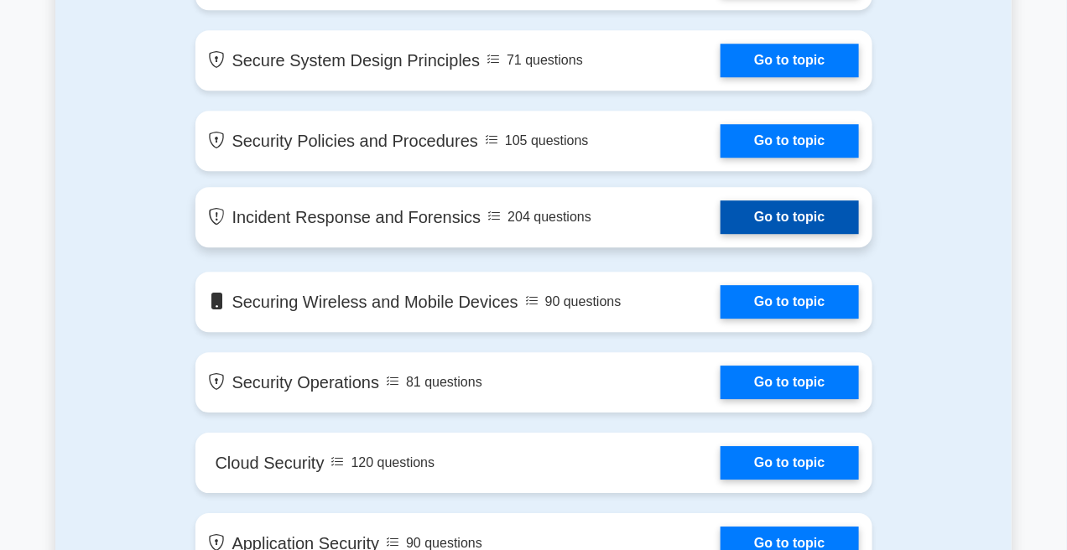
scroll to position [1510, 0]
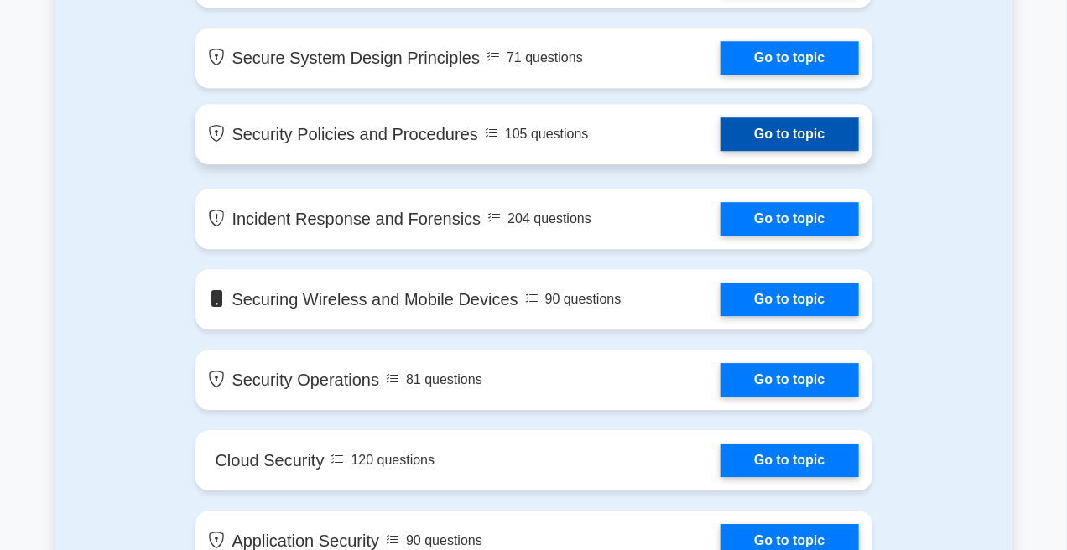
click at [721, 133] on link "Go to topic" at bounding box center [790, 134] width 138 height 34
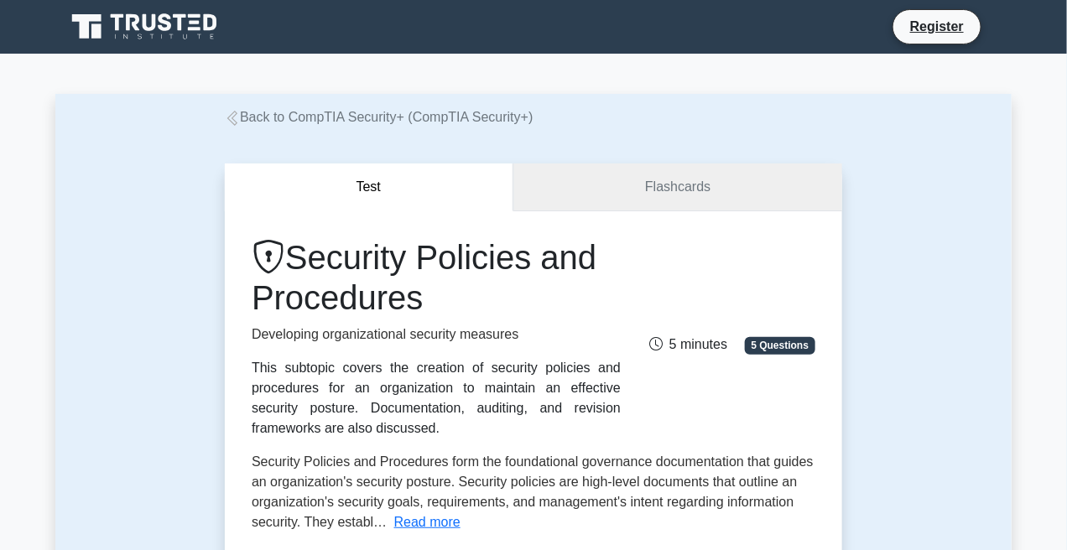
click at [687, 168] on link "Flashcards" at bounding box center [677, 188] width 329 height 48
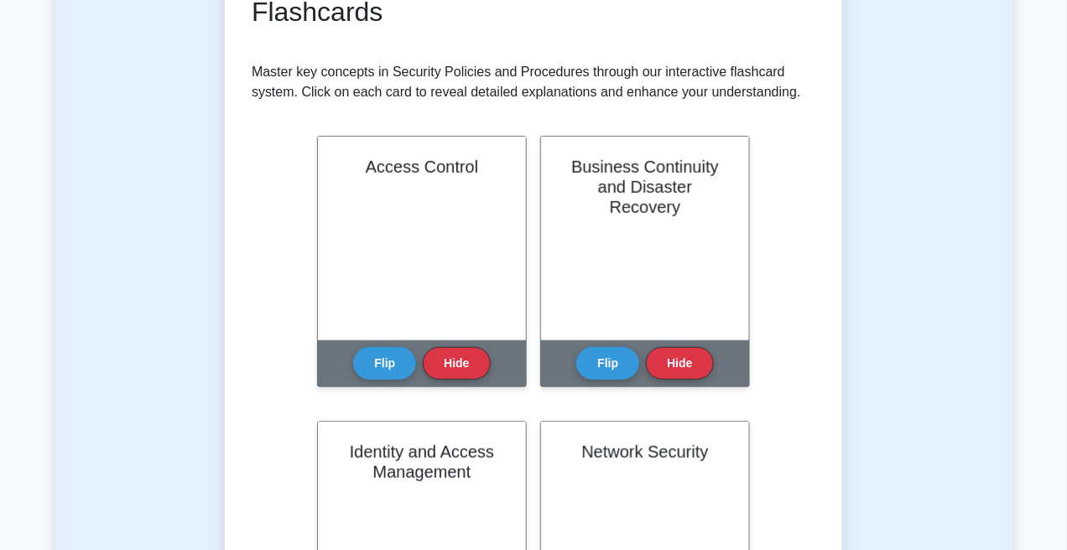
scroll to position [336, 0]
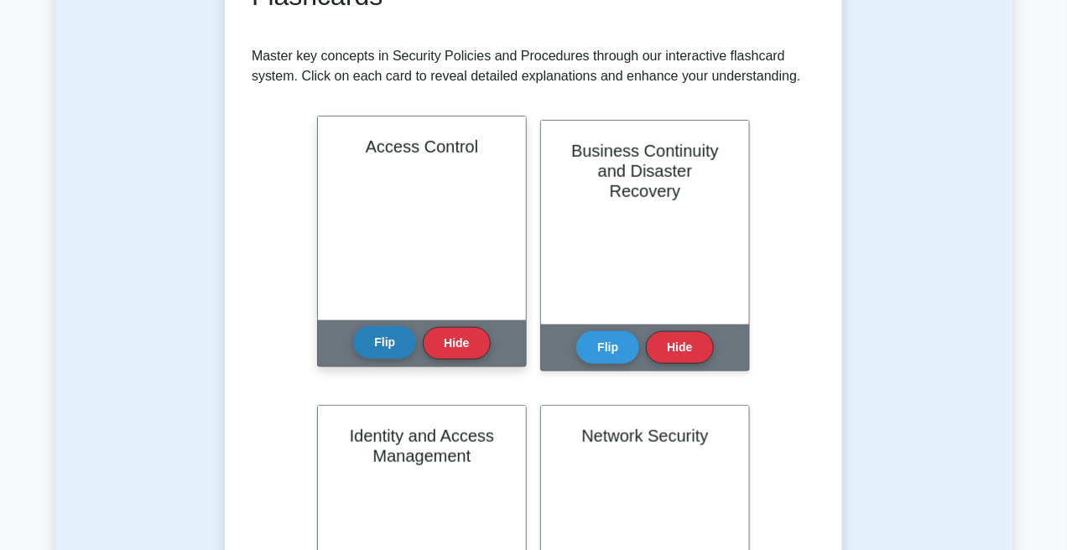
click at [389, 346] on button "Flip" at bounding box center [384, 342] width 63 height 33
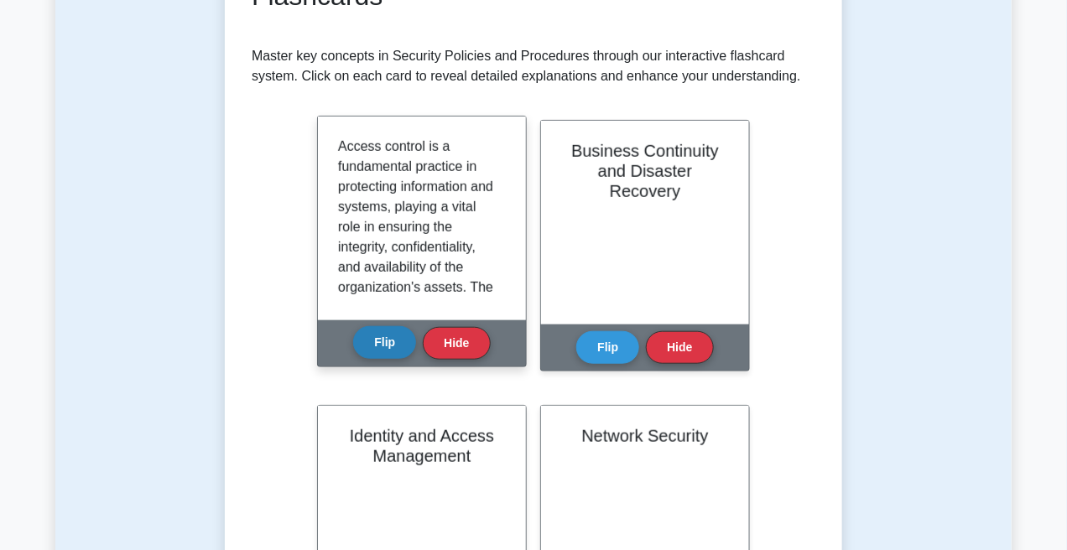
click at [391, 341] on button "Flip" at bounding box center [384, 342] width 63 height 33
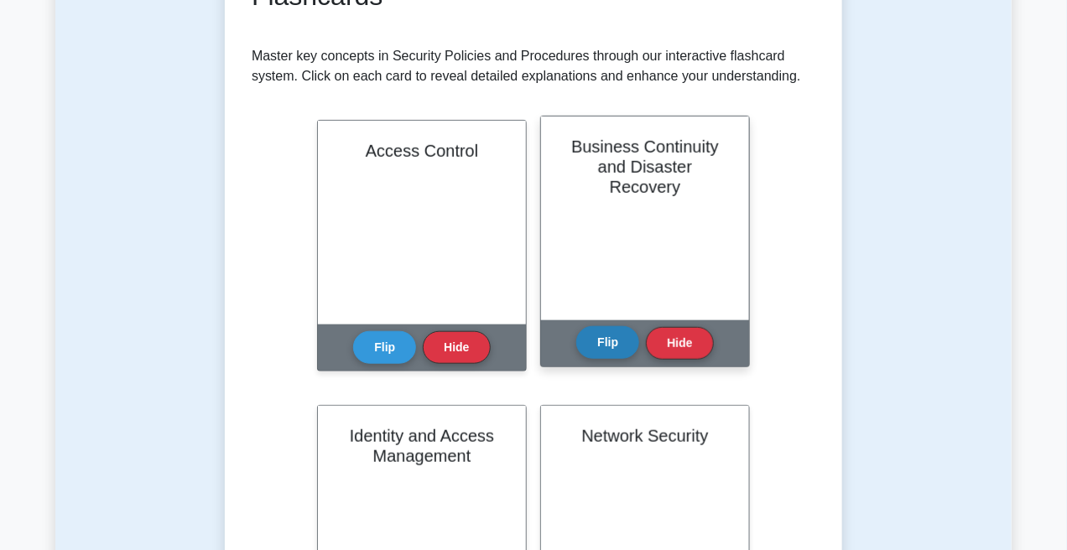
click at [604, 345] on button "Flip" at bounding box center [607, 342] width 63 height 33
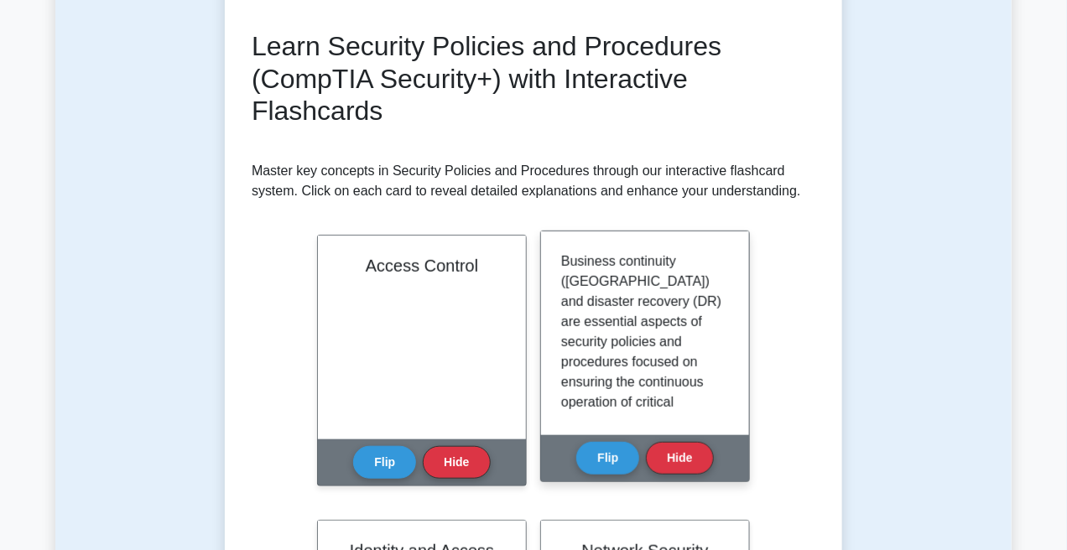
scroll to position [210, 0]
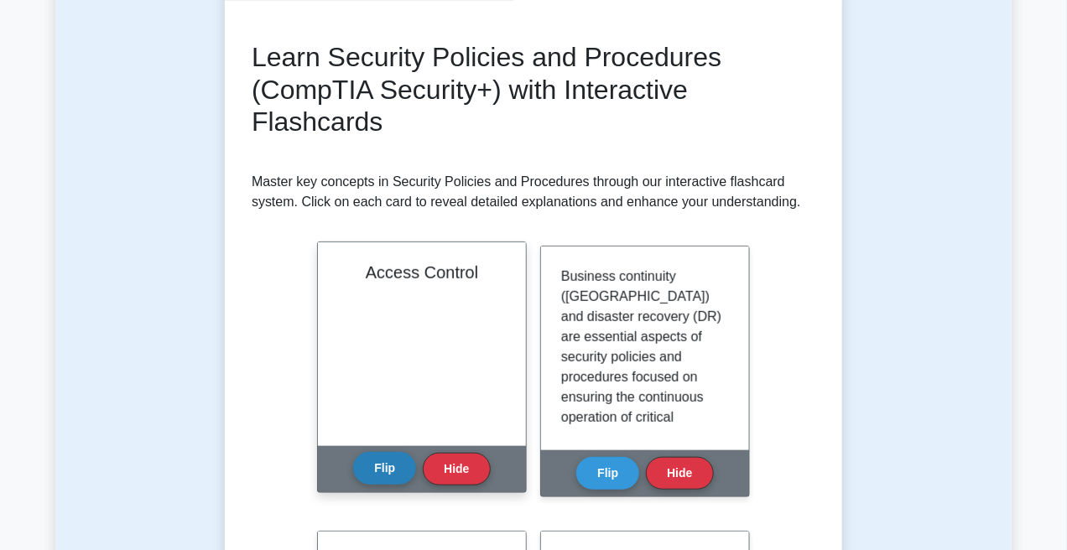
click at [397, 481] on button "Flip" at bounding box center [384, 468] width 63 height 33
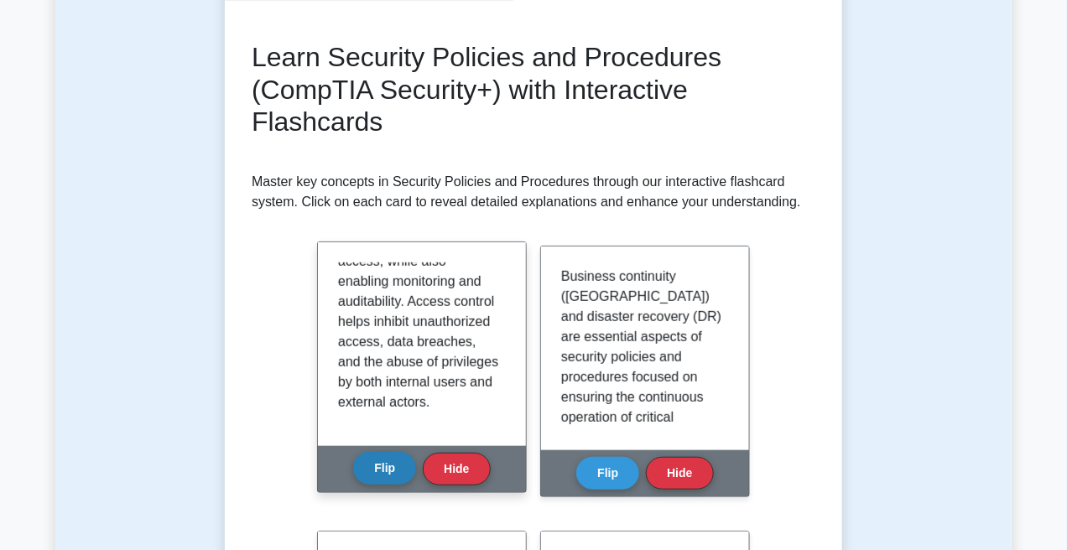
click at [387, 471] on button "Flip" at bounding box center [384, 468] width 63 height 33
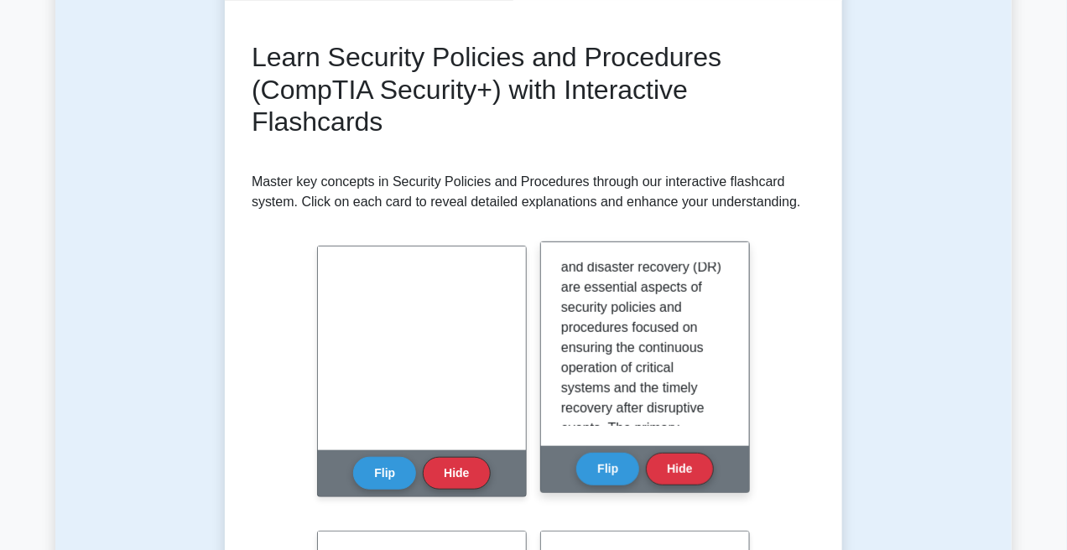
scroll to position [0, 0]
